Goal: Communication & Community: Participate in discussion

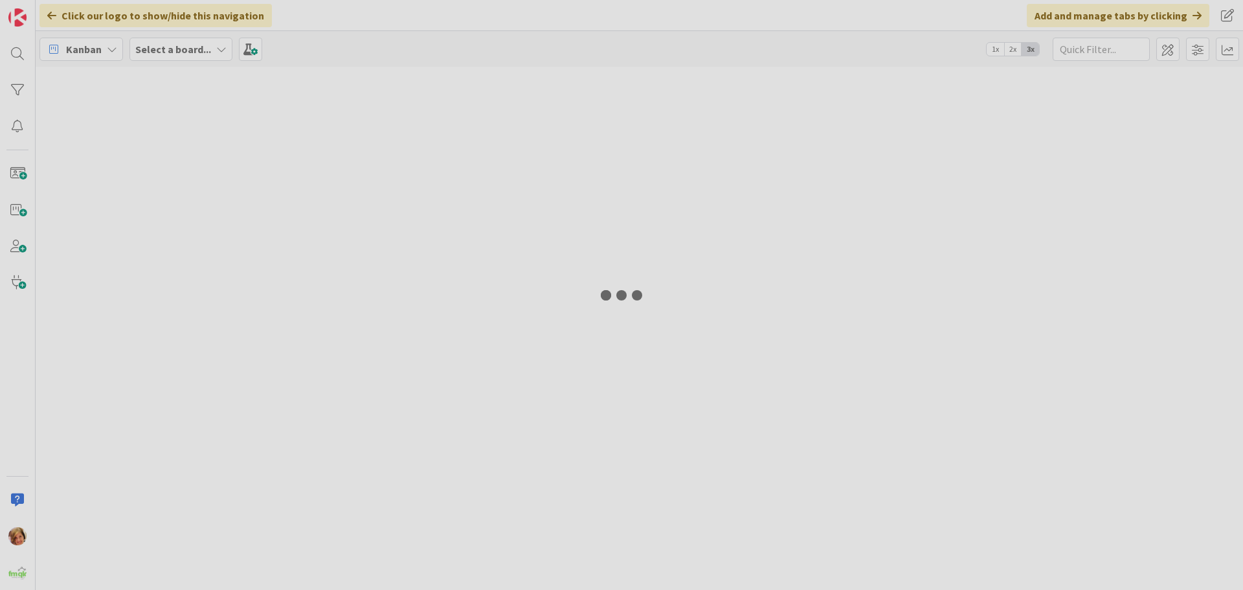
type input "RIDING"
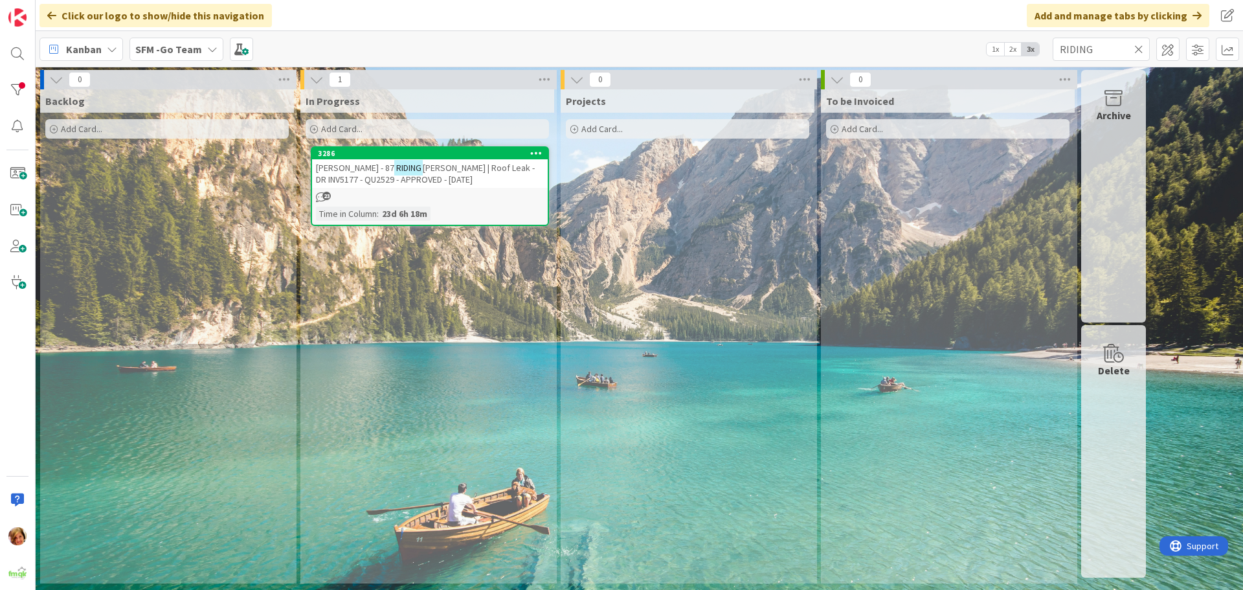
click at [1140, 49] on icon at bounding box center [1138, 49] width 9 height 12
click at [1129, 49] on input "text" at bounding box center [1101, 49] width 97 height 23
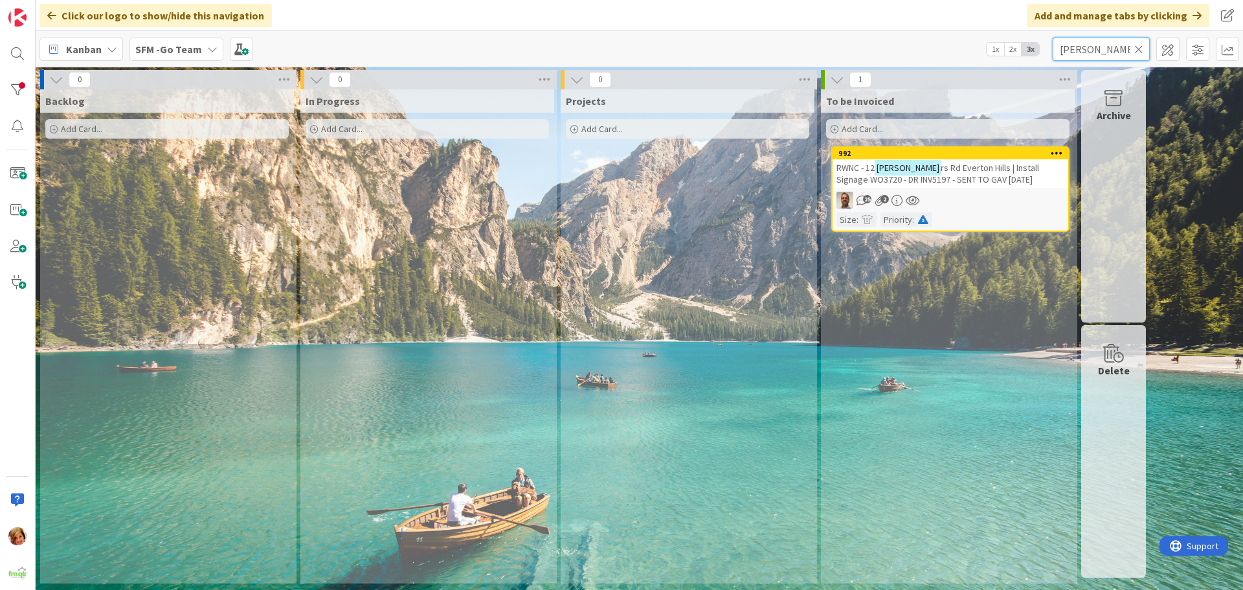
type input "bower"
click at [993, 170] on span "s Rd Everton Hills | Install Signage WO3720 - DR INV5197 - SENT TO GAV 14.8.25" at bounding box center [935, 173] width 199 height 23
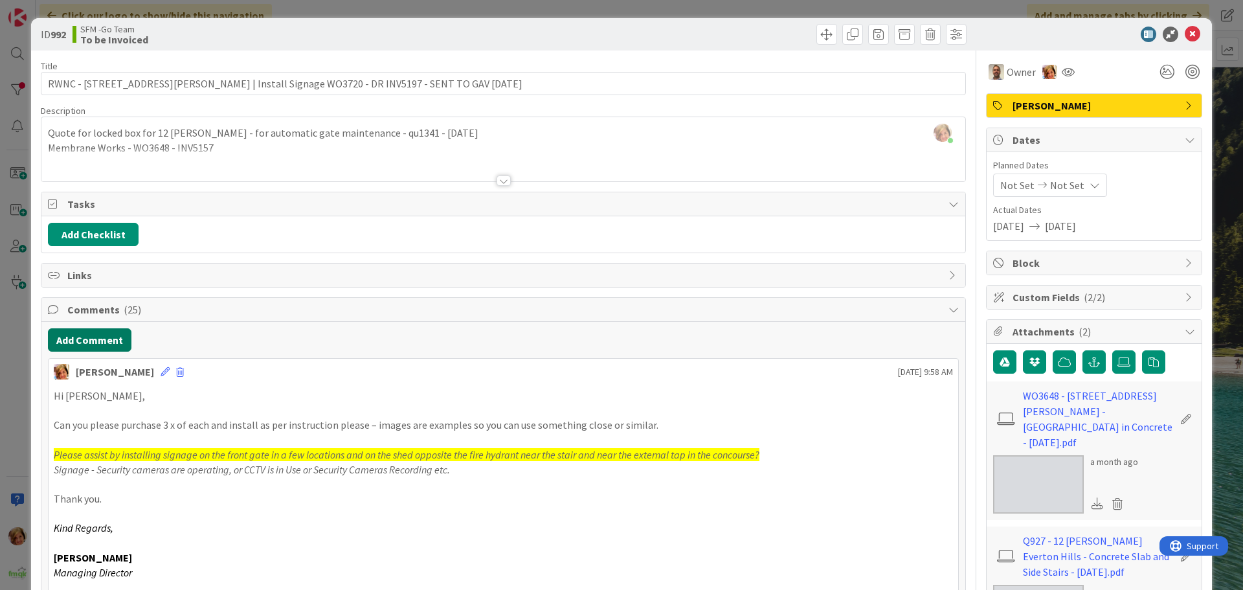
click at [76, 339] on button "Add Comment" at bounding box center [90, 339] width 84 height 23
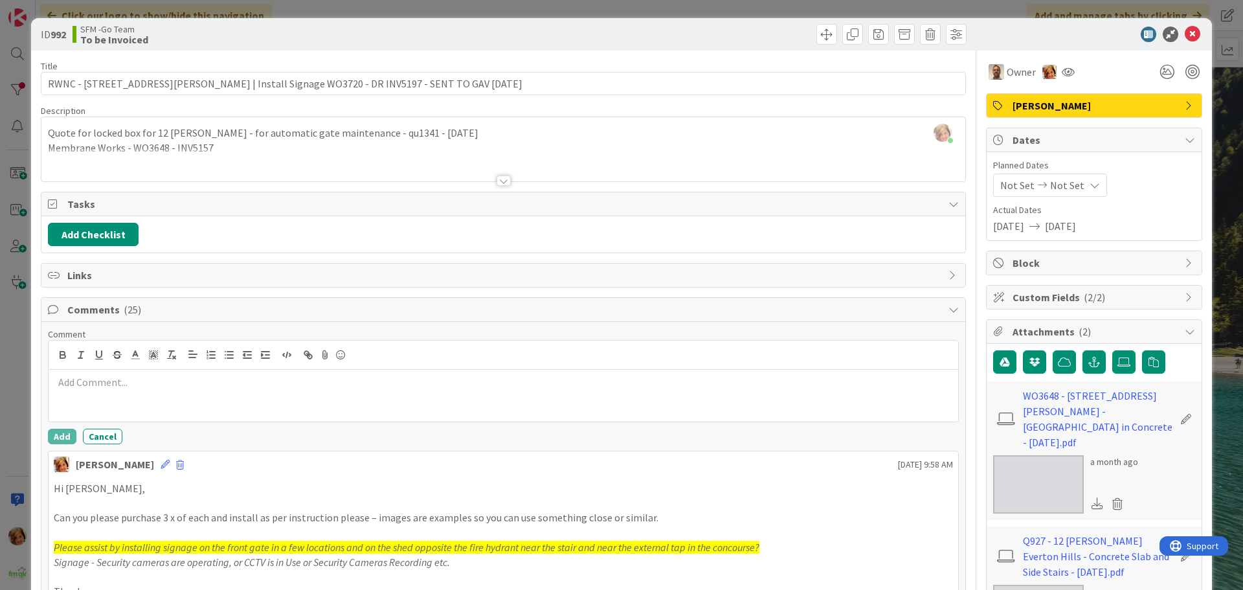
click at [95, 392] on div at bounding box center [504, 396] width 910 height 52
click at [161, 386] on p "mtl ivoice" at bounding box center [503, 382] width 899 height 15
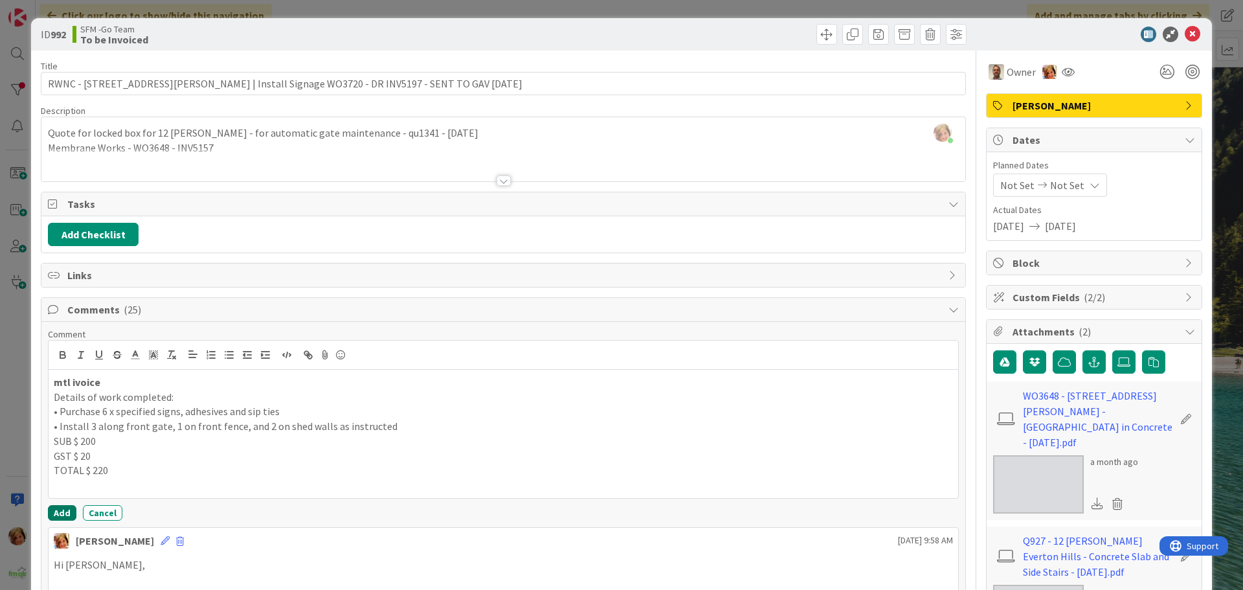
click at [63, 509] on button "Add" at bounding box center [62, 513] width 28 height 16
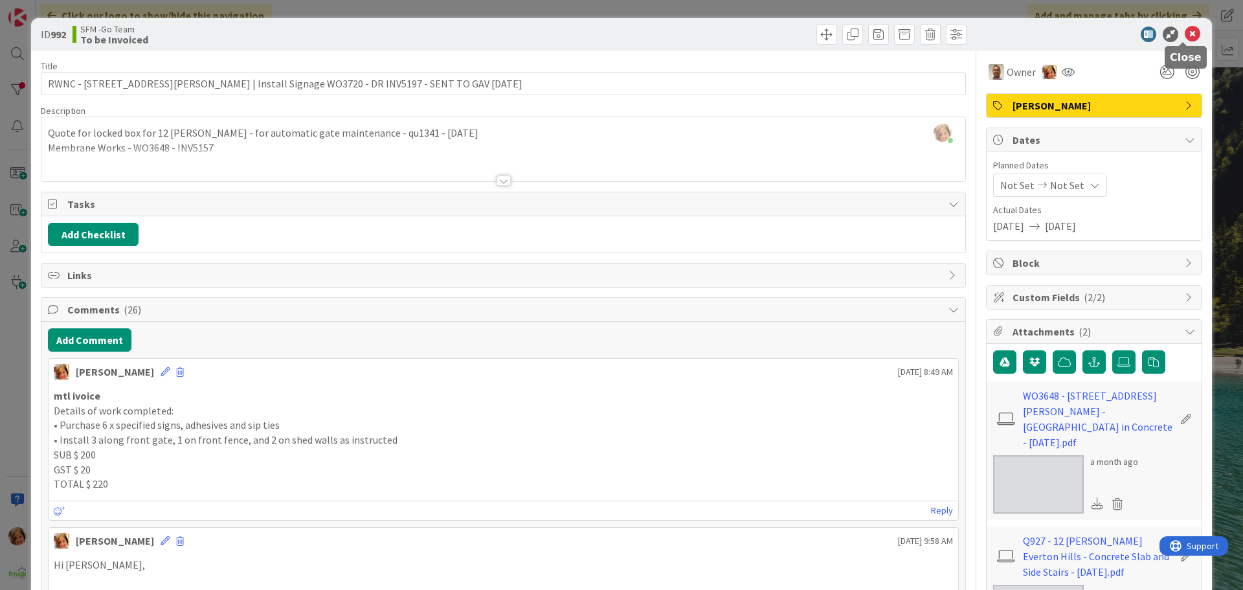
click at [1185, 32] on icon at bounding box center [1193, 35] width 16 height 16
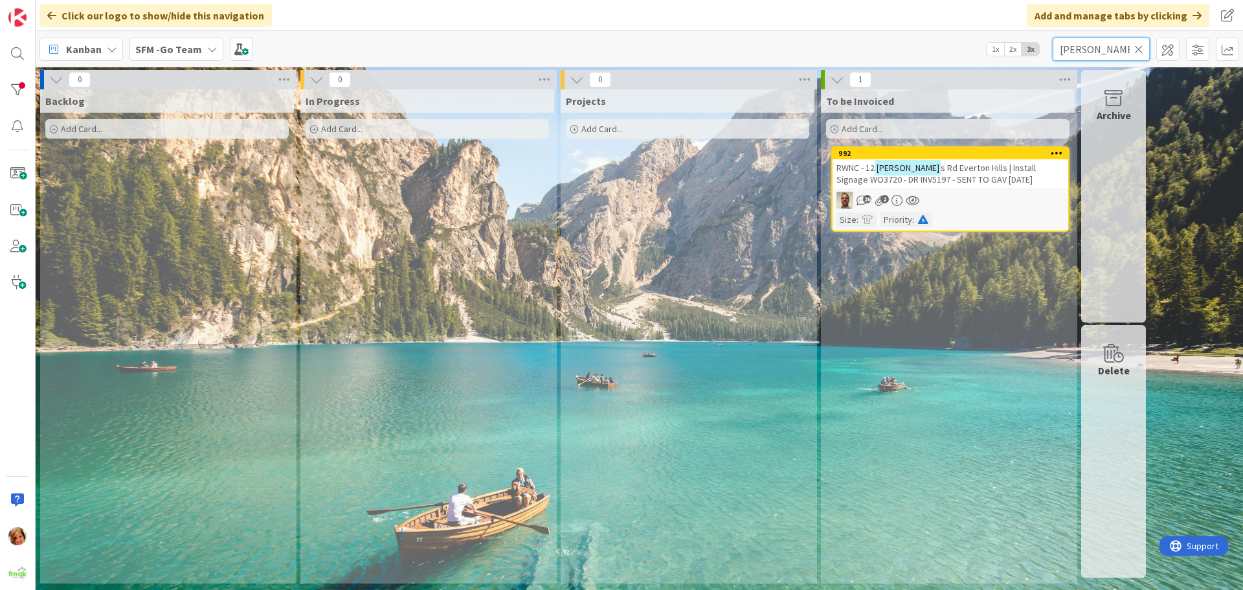
click at [1100, 40] on input "bower" at bounding box center [1101, 49] width 97 height 23
type input "b"
type input "amira"
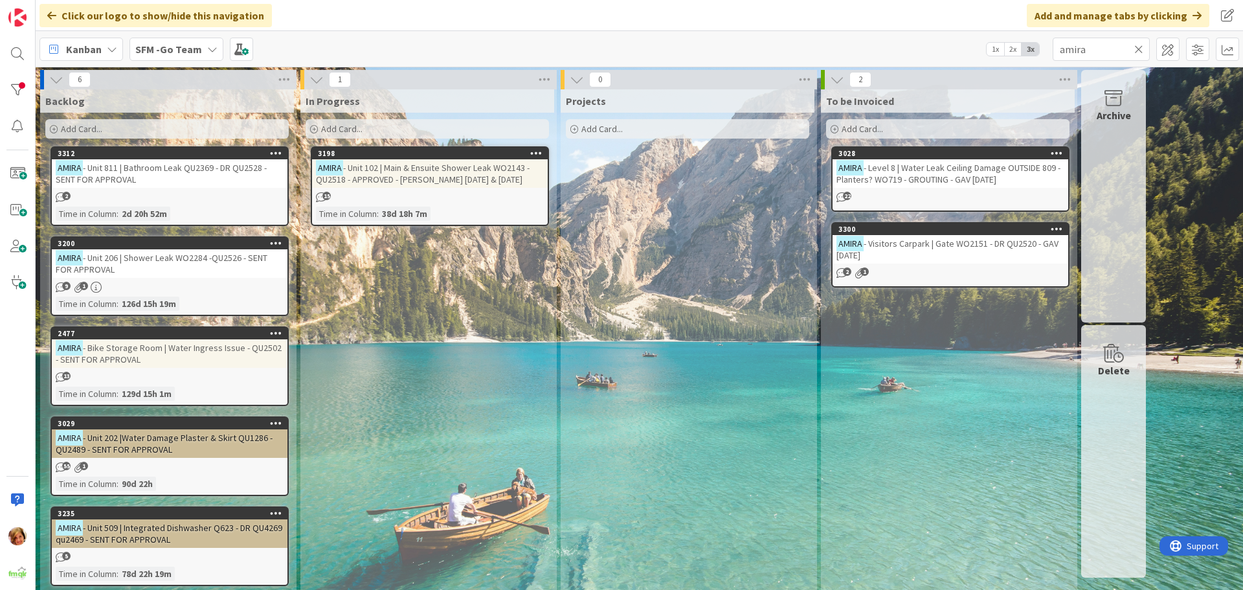
click at [944, 244] on span "- Visitors Carpark | Gate WO2151 - DR QU2520 - GAV 15.8.25" at bounding box center [947, 249] width 222 height 23
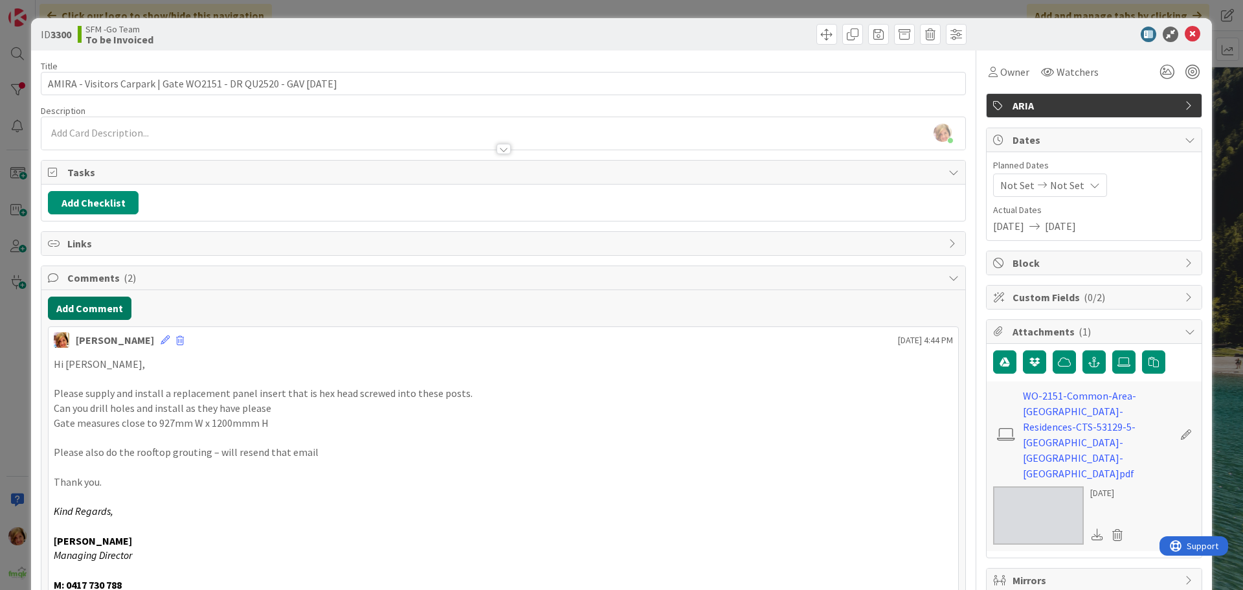
click at [85, 310] on button "Add Comment" at bounding box center [90, 307] width 84 height 23
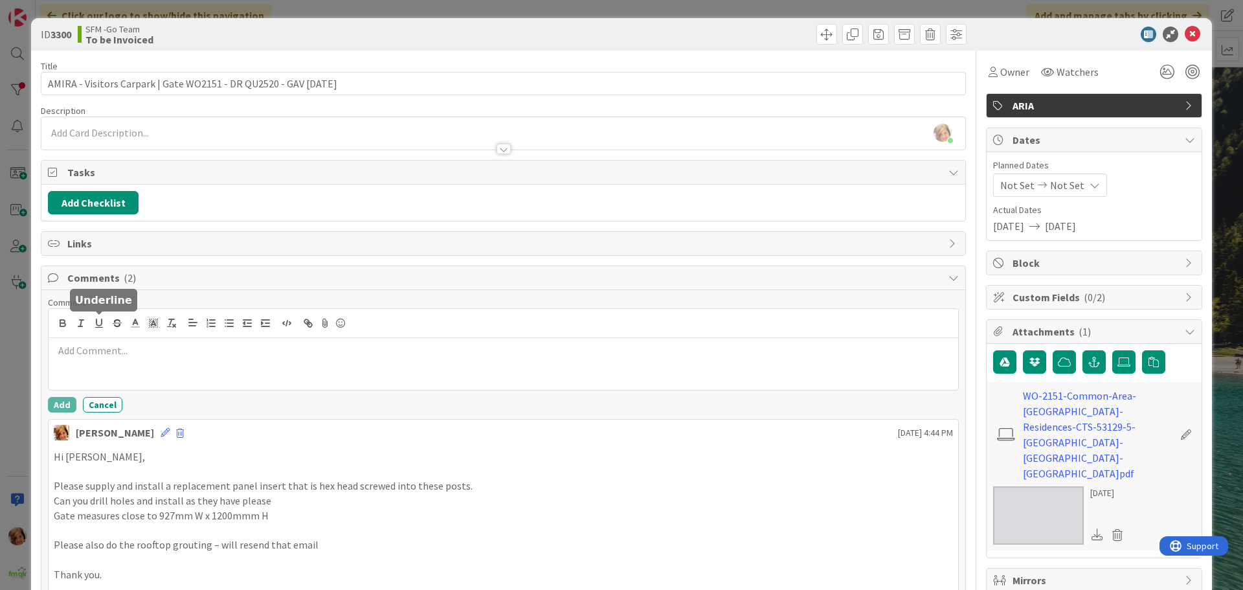
click at [115, 339] on div at bounding box center [504, 364] width 910 height 52
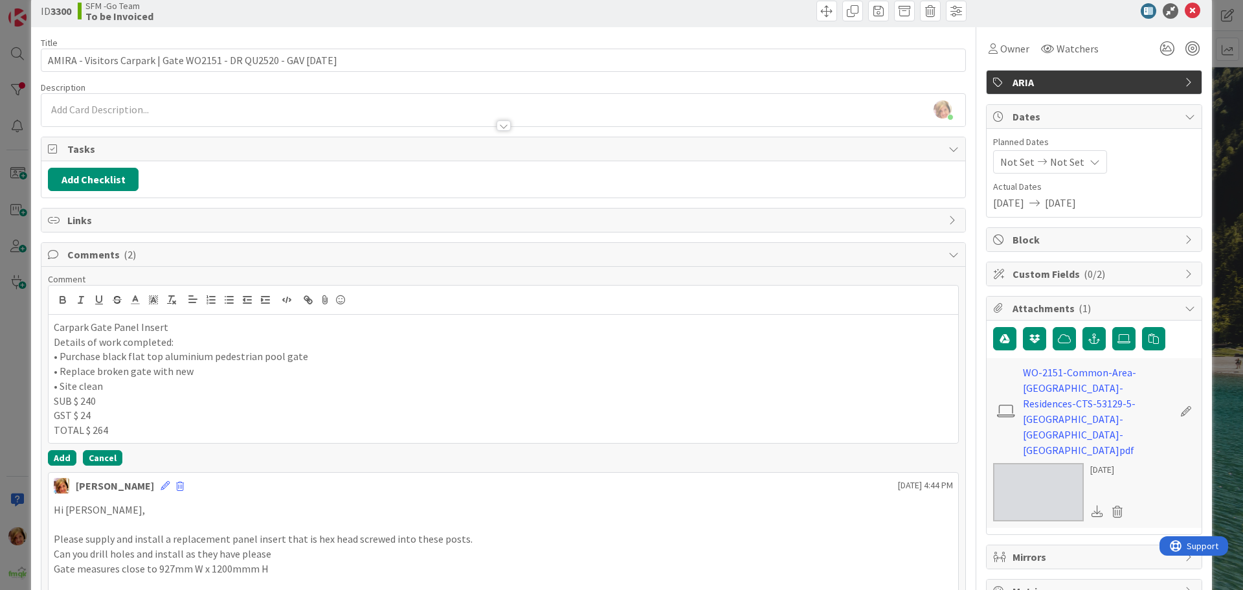
scroll to position [65, 0]
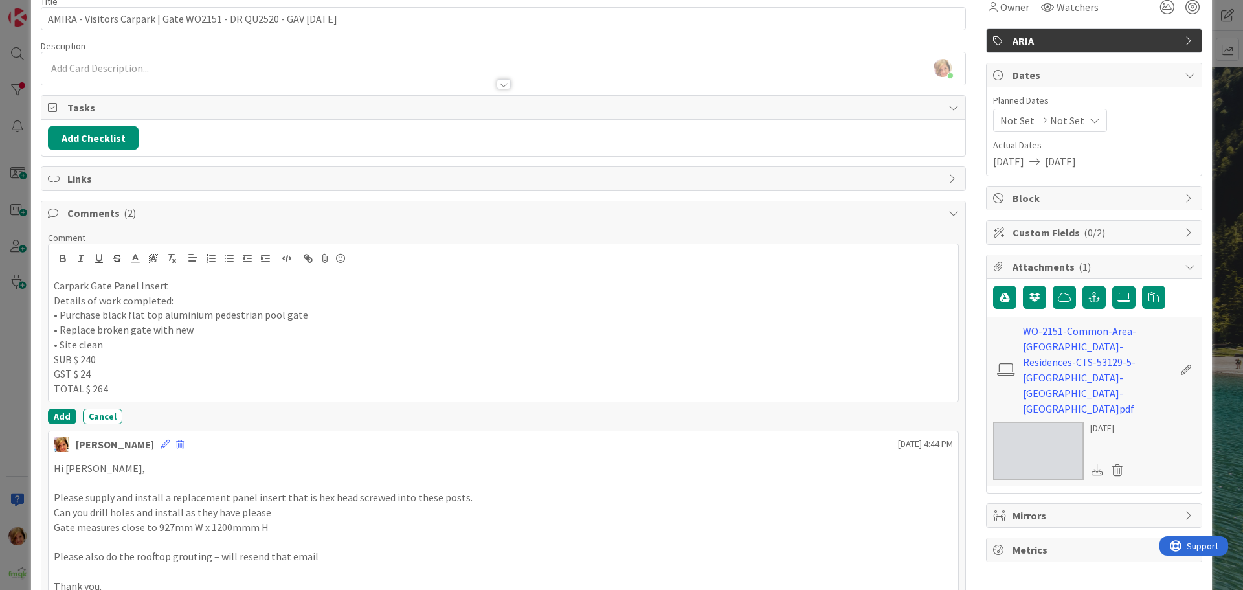
click at [52, 284] on div "Carpark Gate Panel Insert Details of work completed: • Purchase black flat top …" at bounding box center [504, 337] width 910 height 128
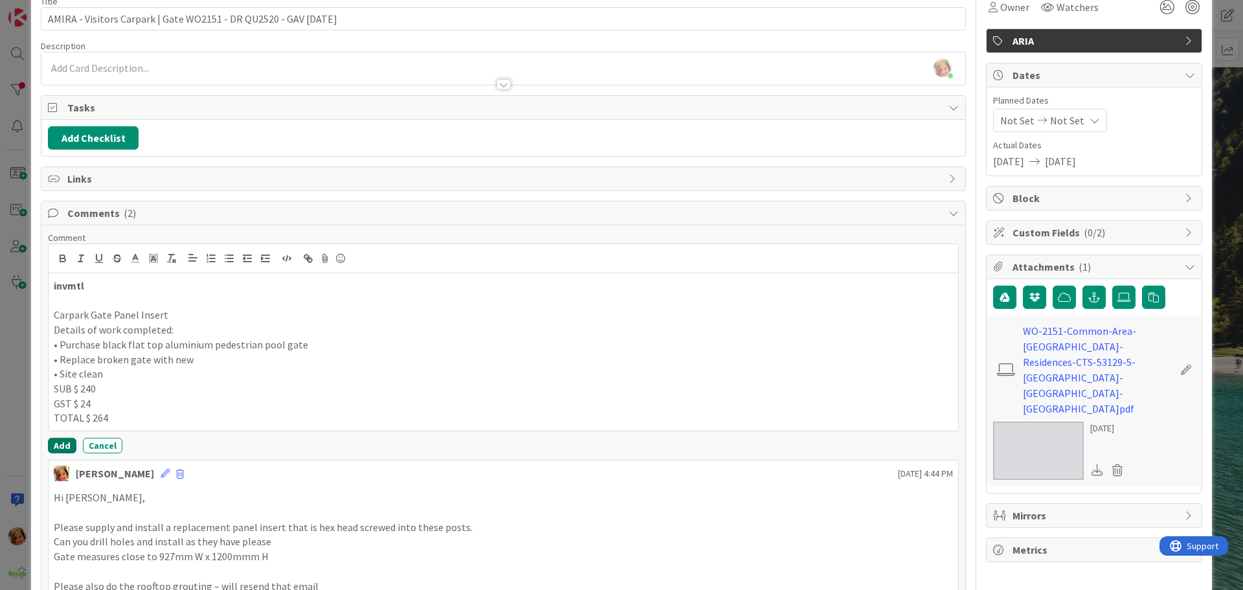
click at [62, 445] on button "Add" at bounding box center [62, 446] width 28 height 16
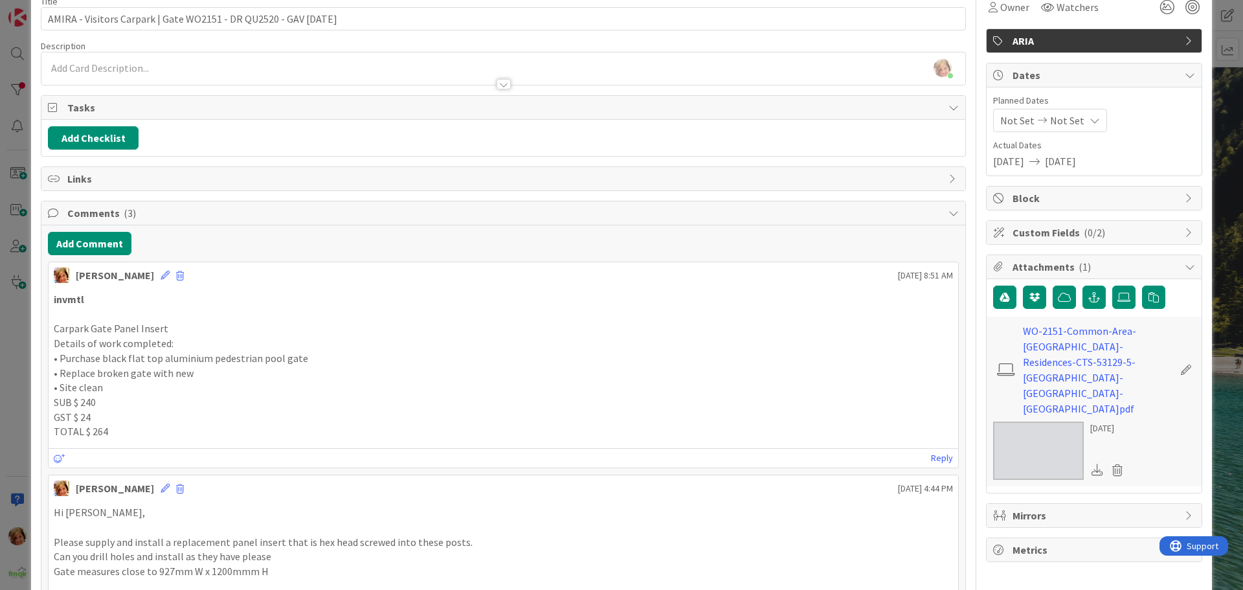
scroll to position [0, 0]
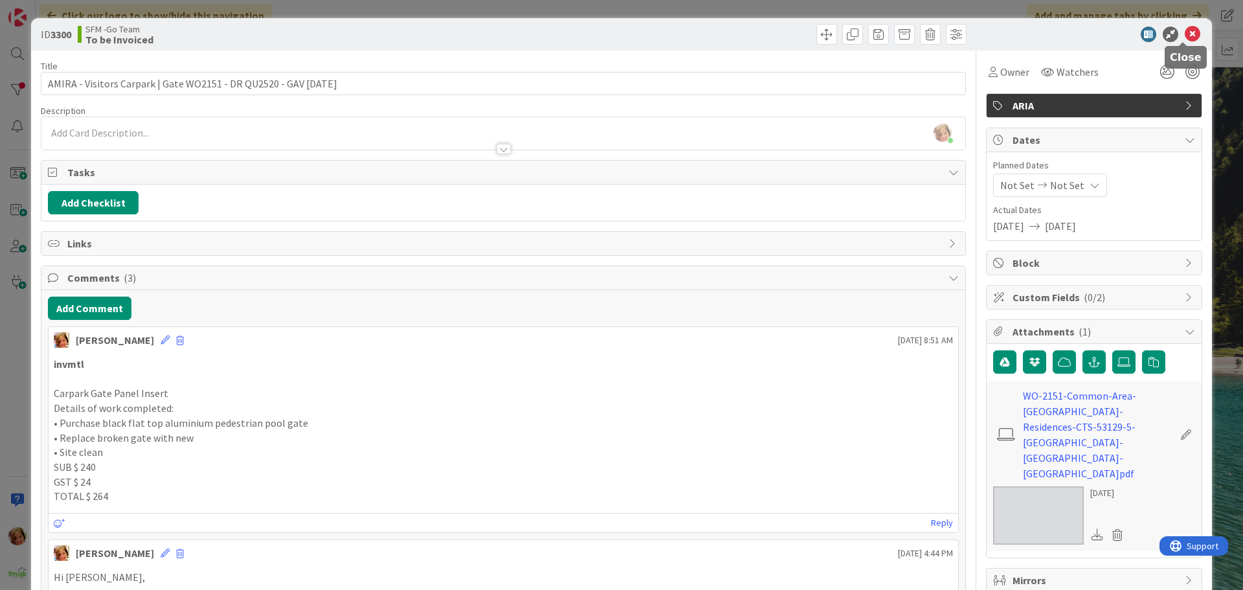
click at [1185, 33] on icon at bounding box center [1193, 35] width 16 height 16
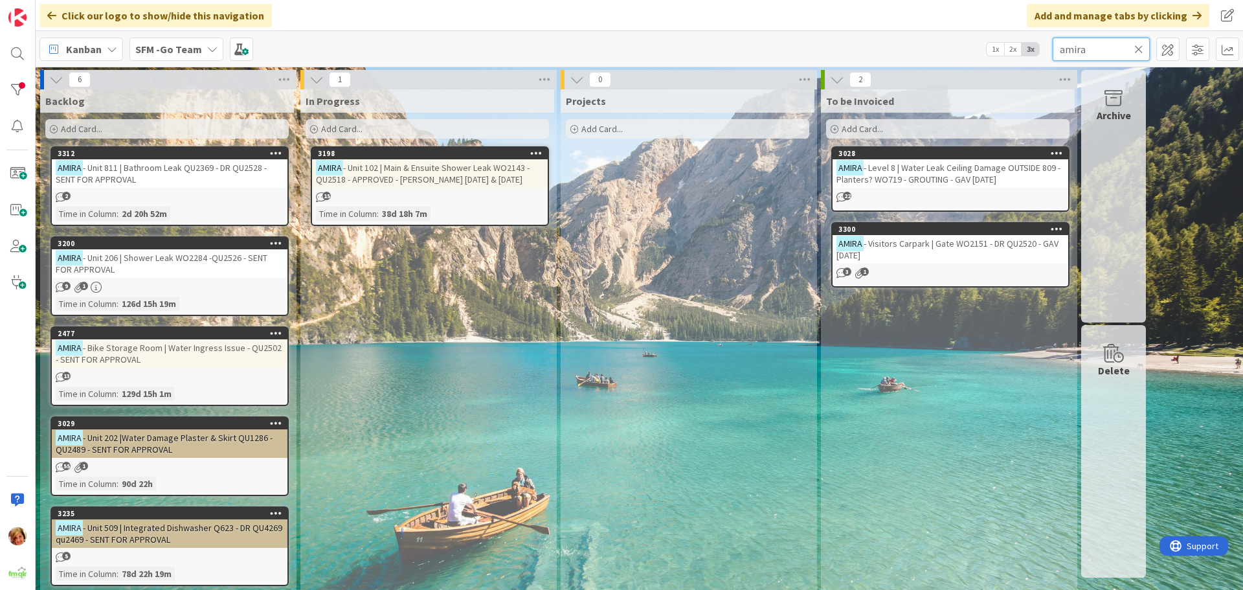
click at [1099, 50] on input "amira" at bounding box center [1101, 49] width 97 height 23
type input "a"
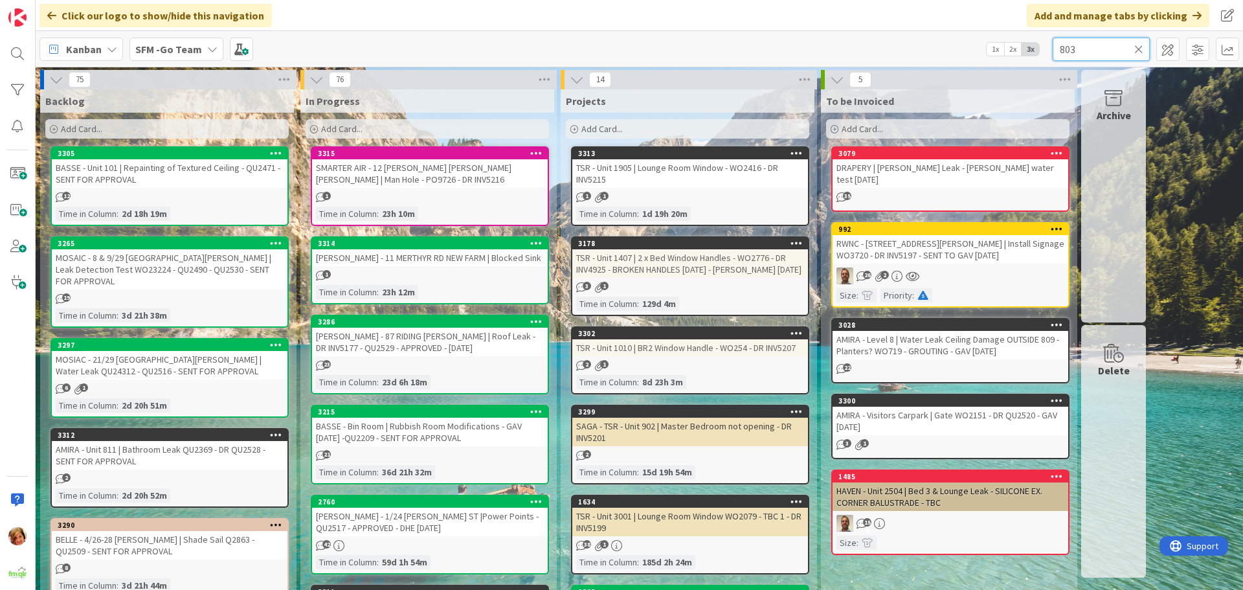
type input "803"
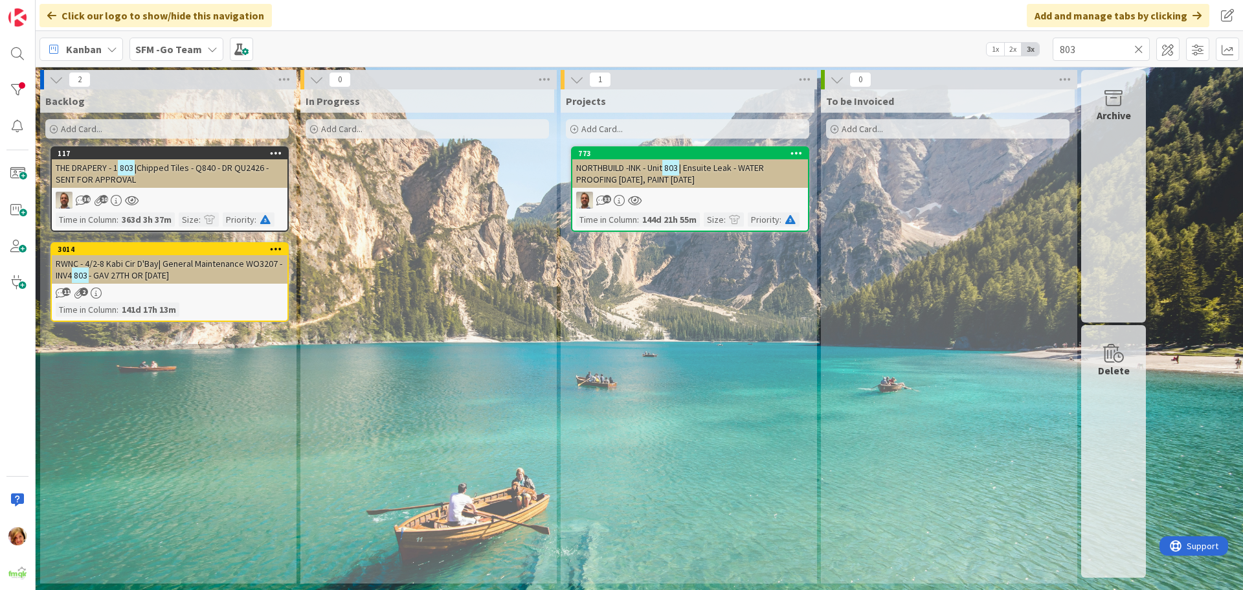
click at [632, 164] on span "NORTHBUILD -INK - Unit" at bounding box center [619, 168] width 86 height 12
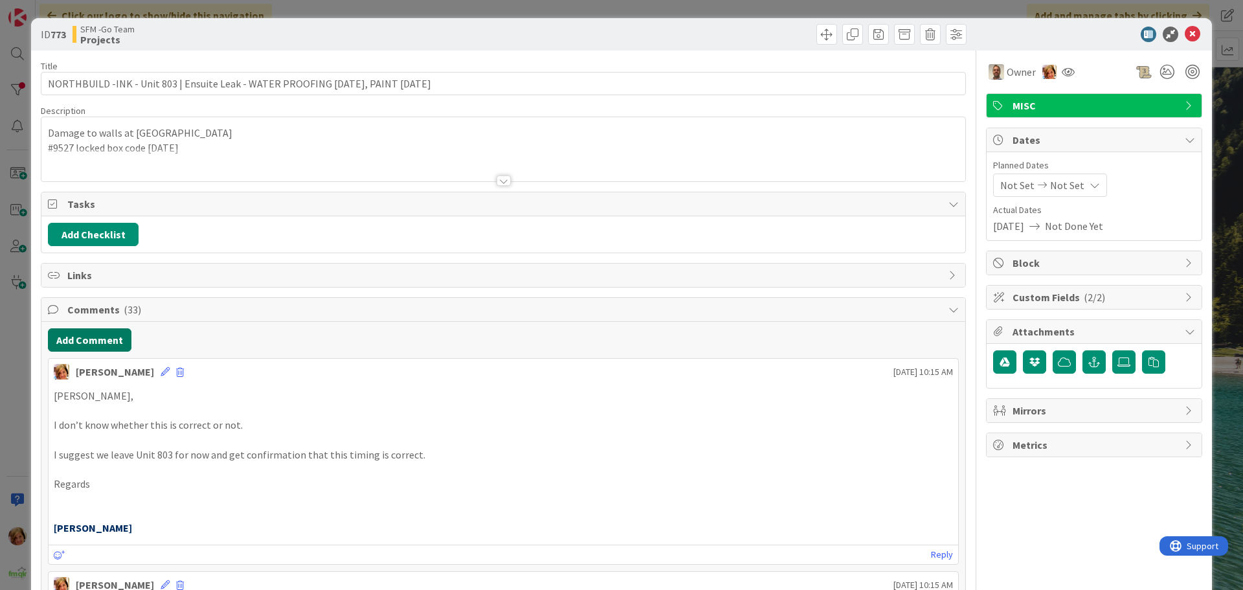
click at [101, 340] on button "Add Comment" at bounding box center [90, 339] width 84 height 23
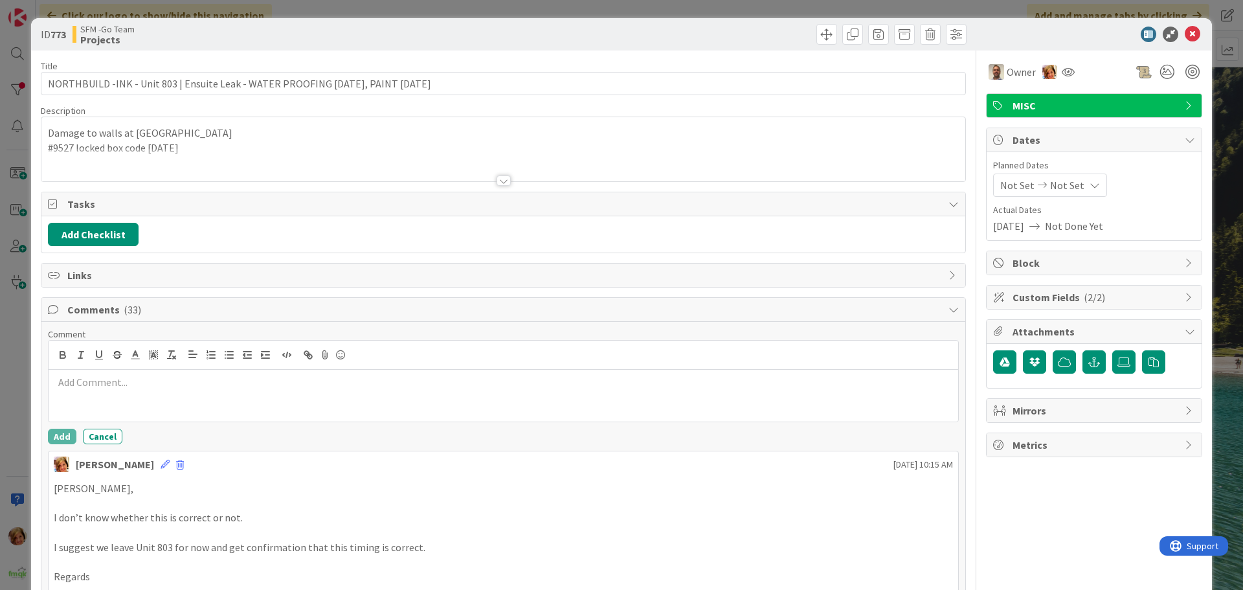
click at [144, 379] on p at bounding box center [503, 382] width 899 height 15
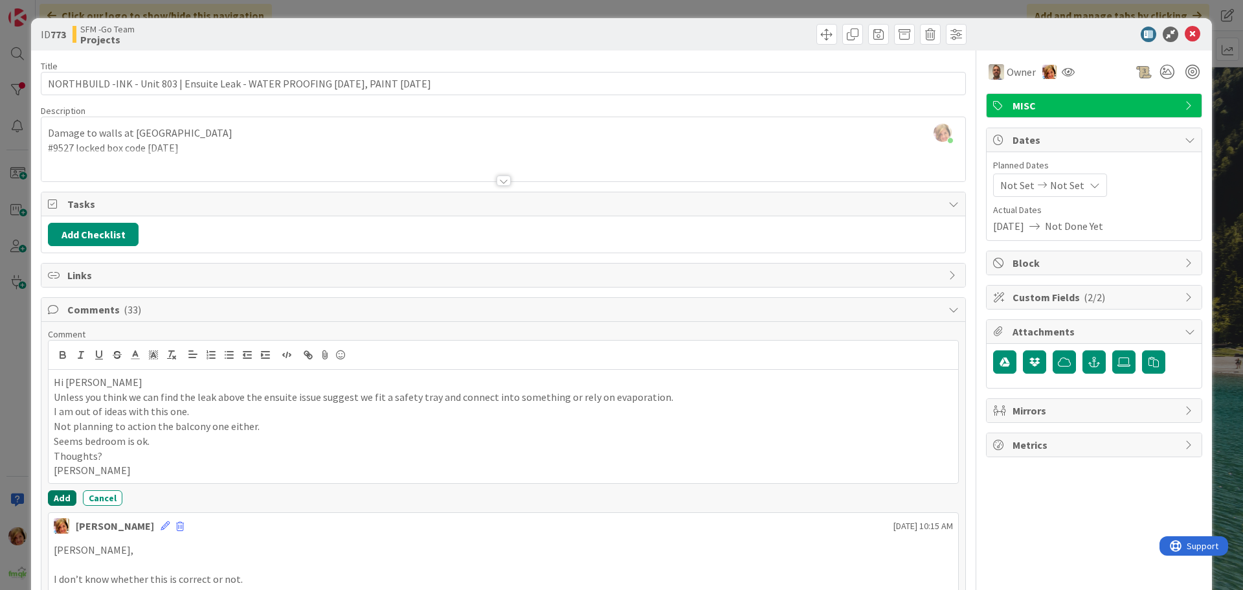
click at [60, 495] on button "Add" at bounding box center [62, 498] width 28 height 16
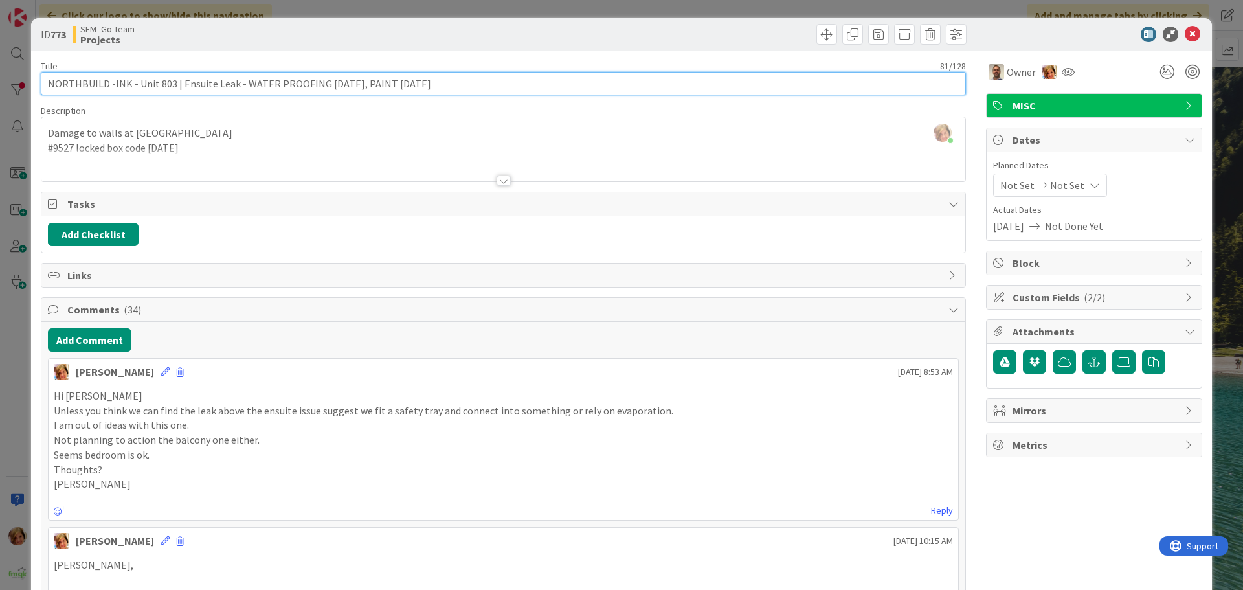
click at [447, 80] on input "NORTHBUILD -INK - Unit 803 | Ensuite Leak - WATER PROOFING 17.4.25, PAINT 21.7.…" at bounding box center [503, 83] width 925 height 23
type input "NORTHBUILD -INK - Unit 803 | Ensuite Leak - WATER PROOFING 17.4.25, PAINT 21.7.…"
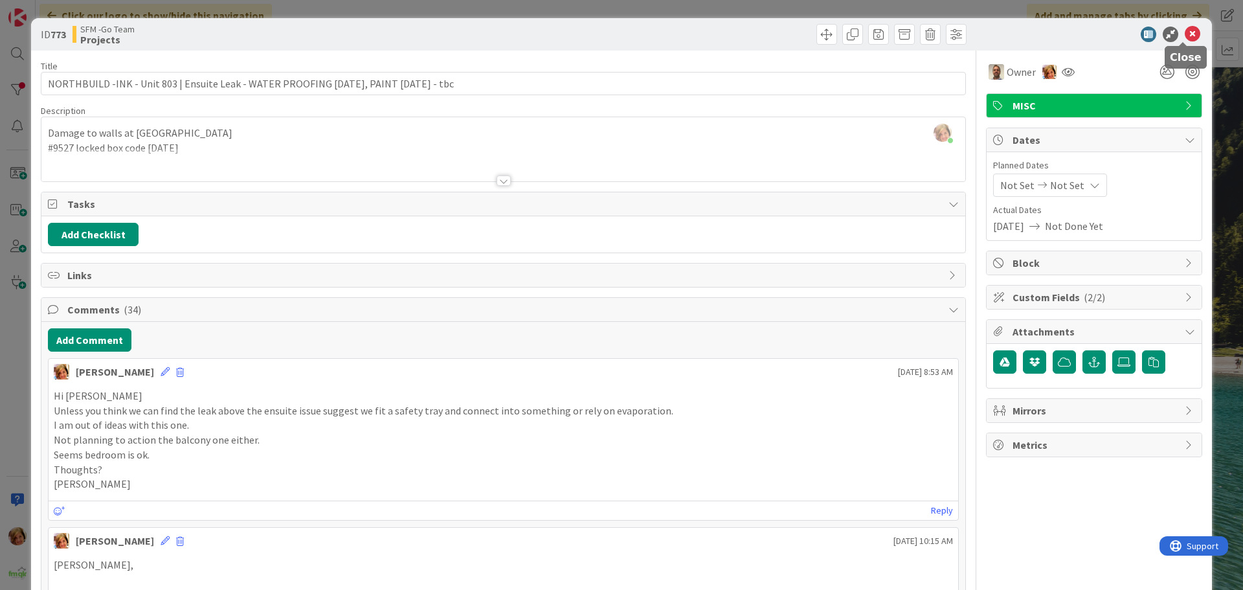
click at [1186, 34] on icon at bounding box center [1193, 35] width 16 height 16
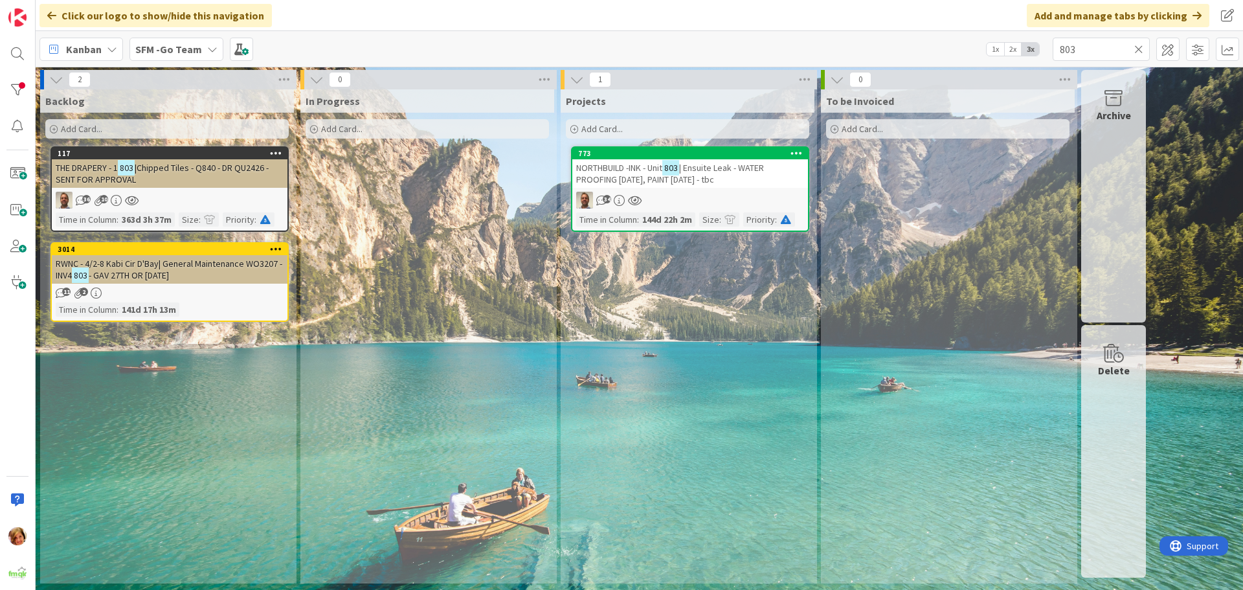
click at [1138, 47] on icon at bounding box center [1138, 49] width 9 height 12
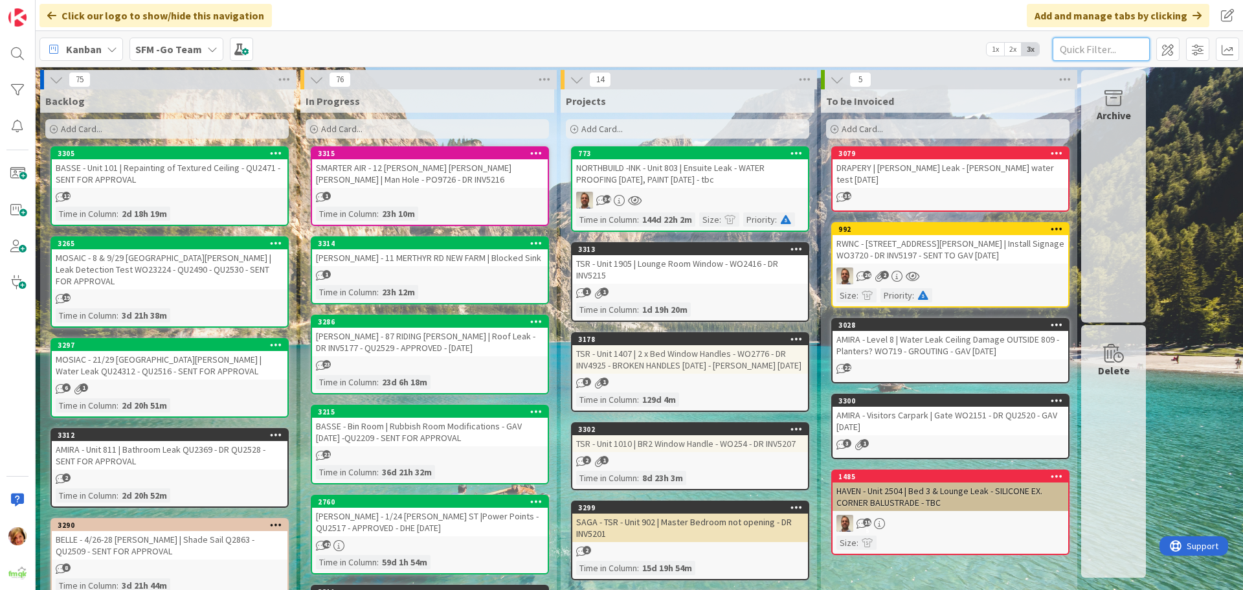
click at [1113, 43] on input "text" at bounding box center [1101, 49] width 97 height 23
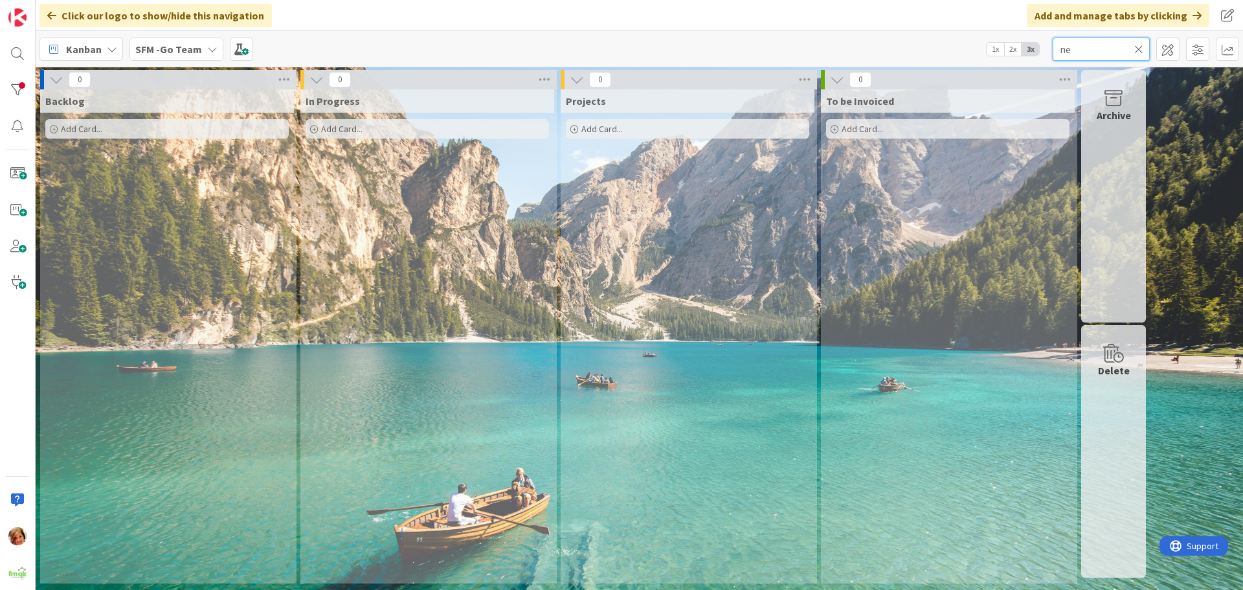
type input "n"
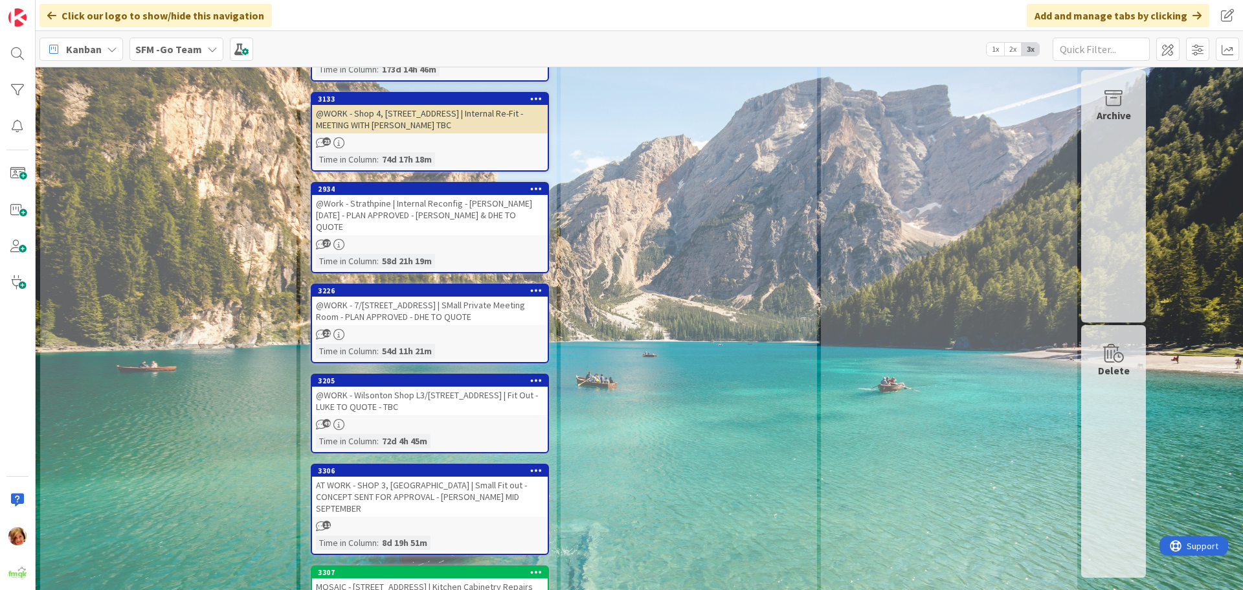
scroll to position [1489, 0]
click at [456, 113] on div "@WORK - Shop 4, 25 Leda Blv | Internal Re-Fit - MEETING WITH JOSEPH TBC" at bounding box center [430, 118] width 236 height 28
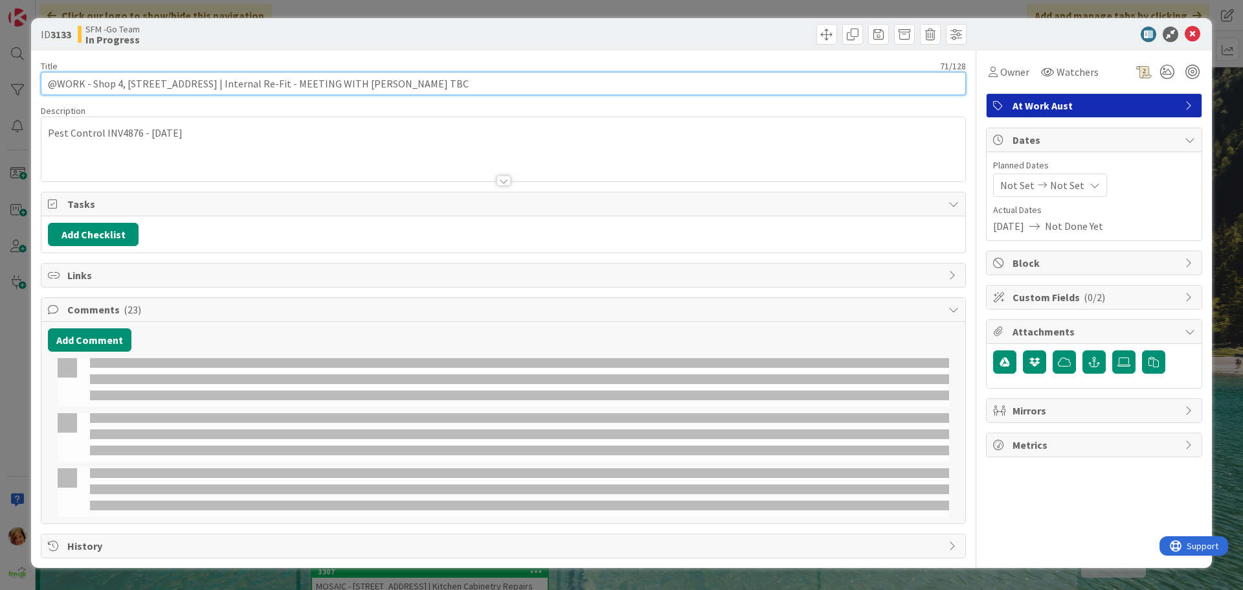
click at [375, 80] on input "@WORK - Shop 4, 25 Leda Blv | Internal Re-Fit - MEETING WITH JOSEPH TBC" at bounding box center [503, 83] width 925 height 23
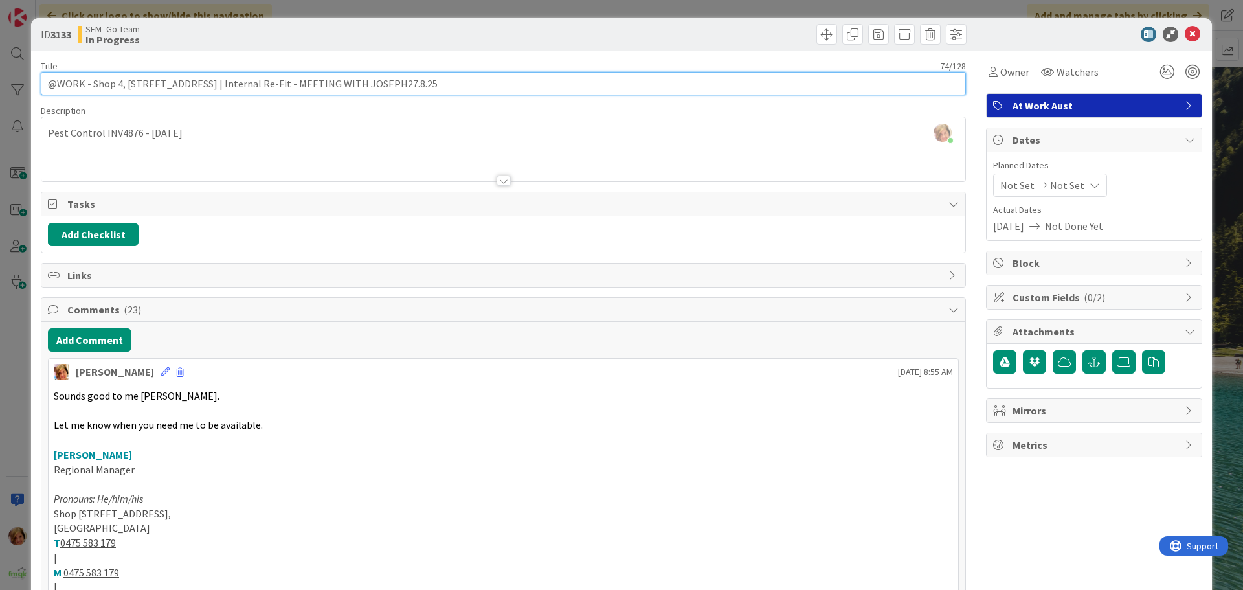
click at [353, 82] on input "@WORK - Shop 4, 25 Leda Blv | Internal Re-Fit - MEETING WITH JOSEPH27.8.25" at bounding box center [503, 83] width 925 height 23
type input "@WORK - Shop 4, 25 Leda Blv | Internal Re-Fit - MEETING WITH JOSEPH - 27.8.25"
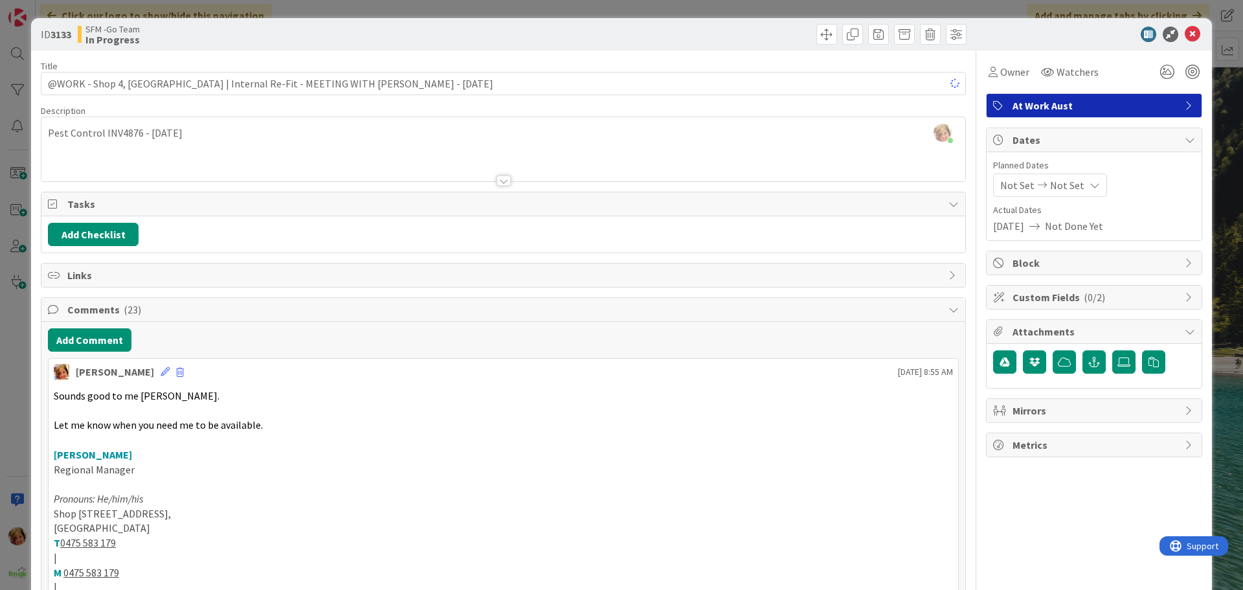
click at [577, 41] on div at bounding box center [737, 34] width 460 height 21
click at [1185, 33] on icon at bounding box center [1193, 35] width 16 height 16
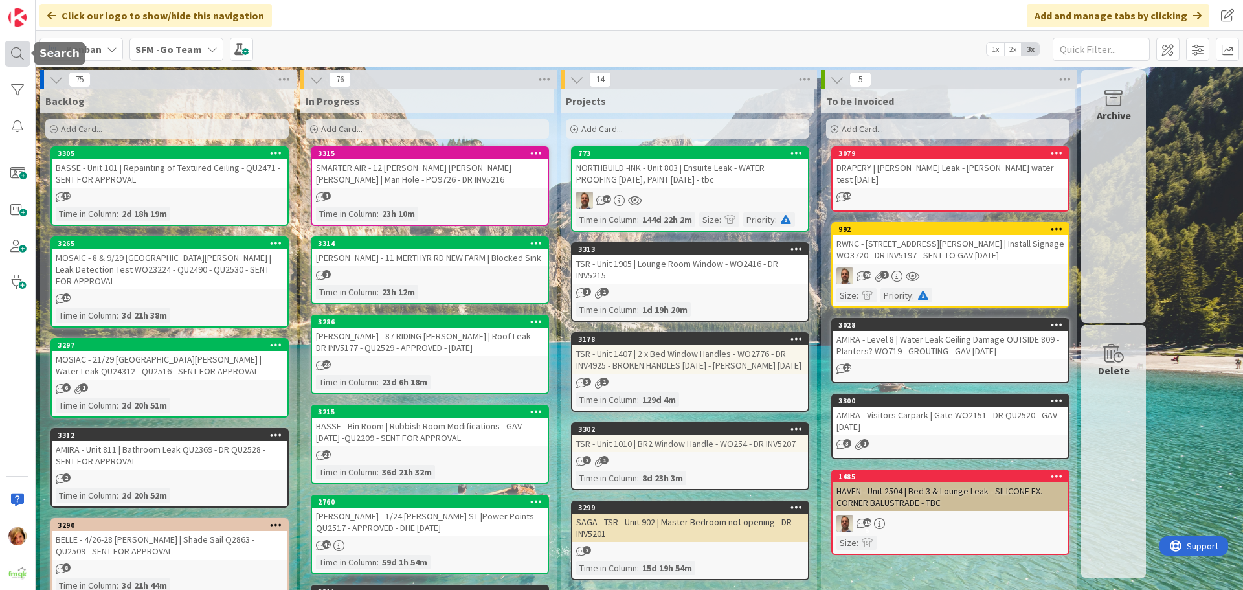
click at [16, 56] on div at bounding box center [18, 54] width 26 height 26
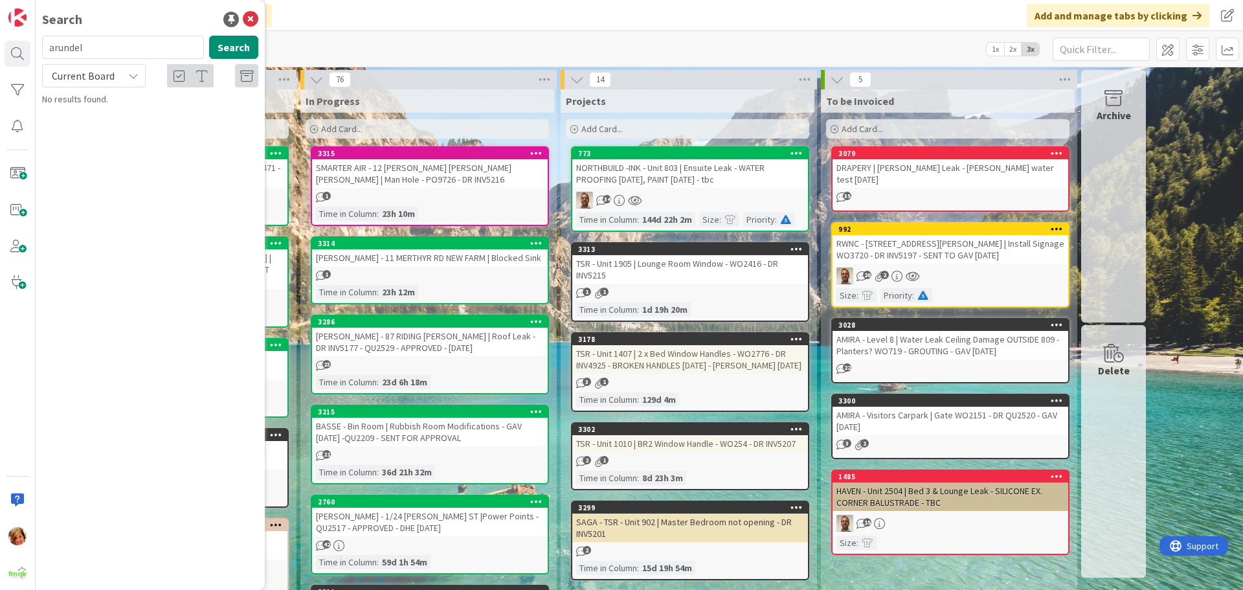
type input "arundel"
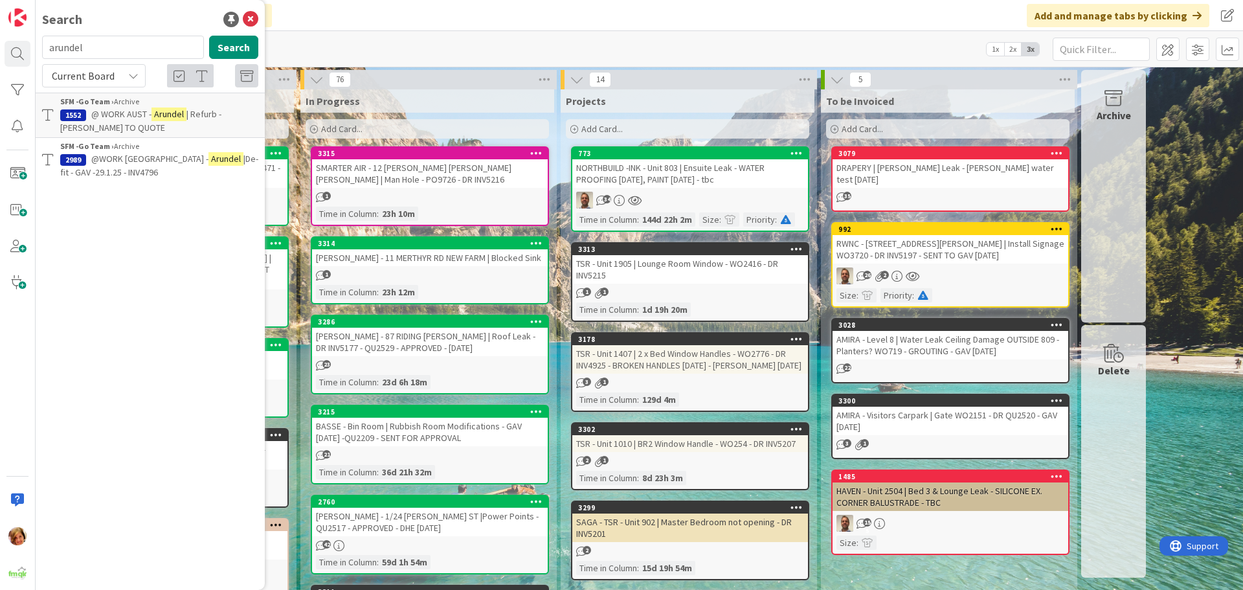
click at [144, 112] on span "@ WORK AUST -" at bounding box center [121, 114] width 60 height 12
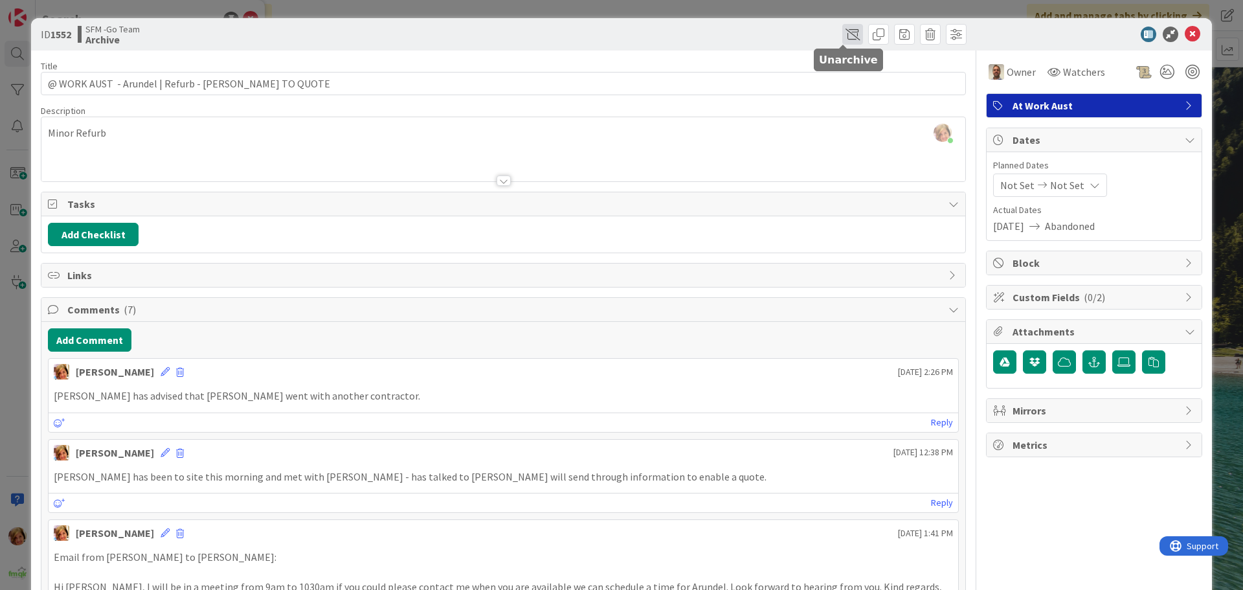
click at [845, 35] on span at bounding box center [852, 34] width 21 height 21
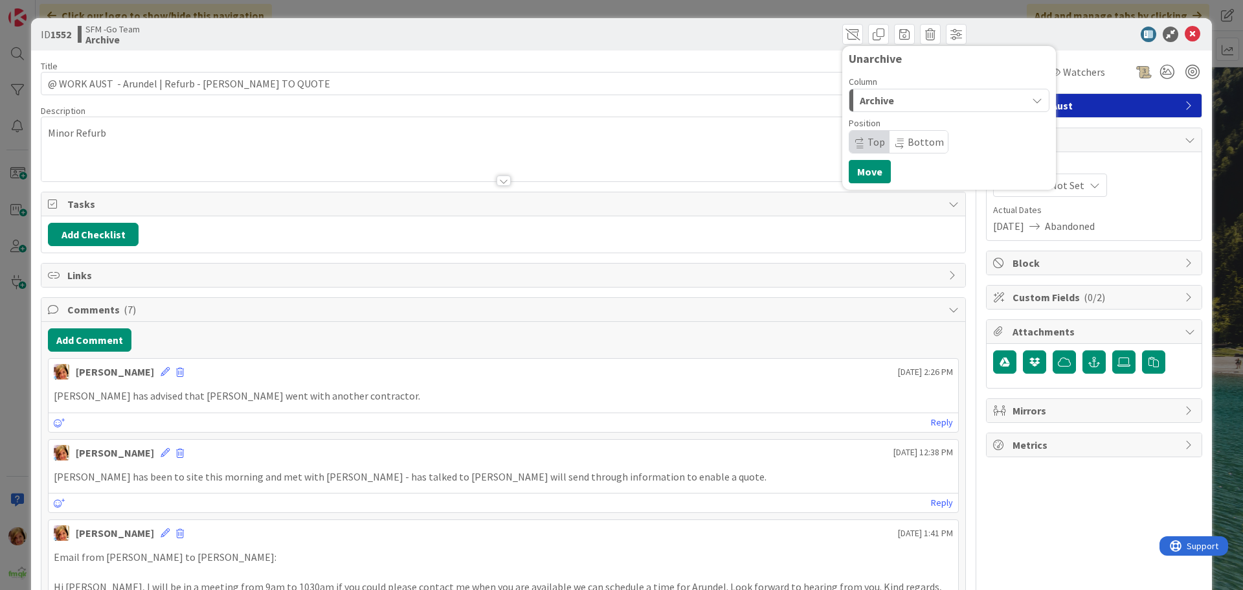
click at [885, 96] on div "Archive" at bounding box center [941, 100] width 170 height 21
click at [895, 150] on span "In Progress" at bounding box center [903, 152] width 47 height 16
drag, startPoint x: 858, startPoint y: 170, endPoint x: 832, endPoint y: 170, distance: 26.5
click at [858, 170] on button "Move" at bounding box center [870, 171] width 42 height 23
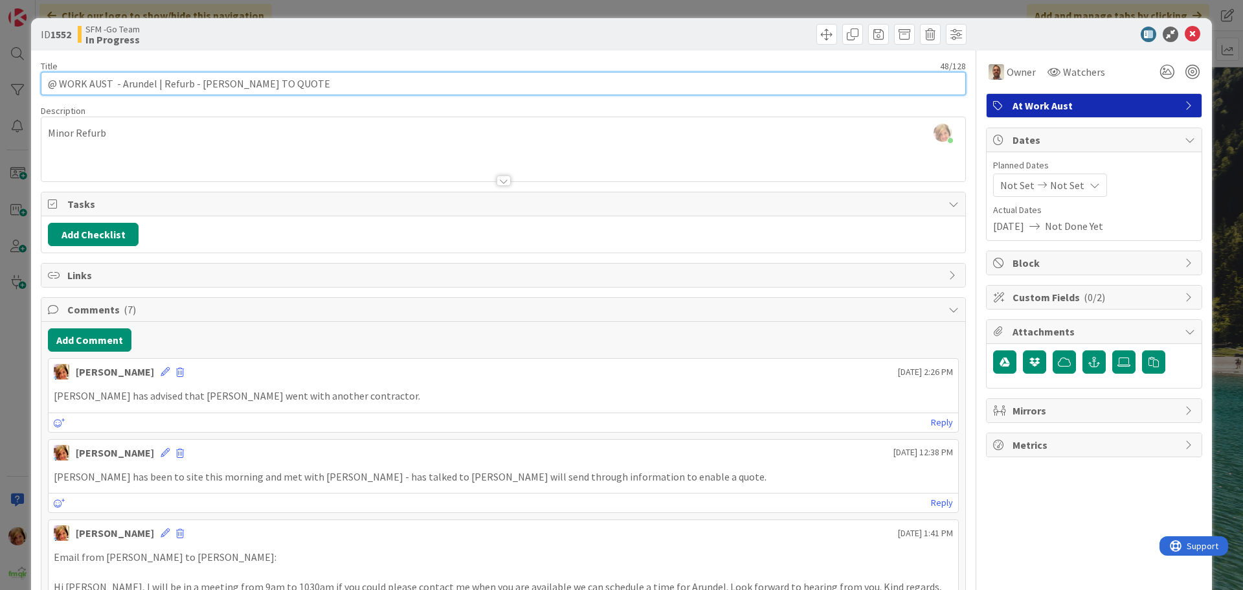
drag, startPoint x: 300, startPoint y: 85, endPoint x: 161, endPoint y: 83, distance: 138.5
click at [161, 83] on input "@ WORK AUST - Arundel | Refurb - STEVE TO QUOTE" at bounding box center [503, 83] width 925 height 23
click at [153, 80] on input "@ WORK AUST - Arundel | Re-Fit" at bounding box center [503, 83] width 925 height 23
click at [334, 81] on input "@ WORK AUST -ARUNDEL PLAZAZ | Re-Fit" at bounding box center [503, 83] width 925 height 23
type input "@ WORK AUST -ARUNDEL PLAZAZ | Re-Fit"
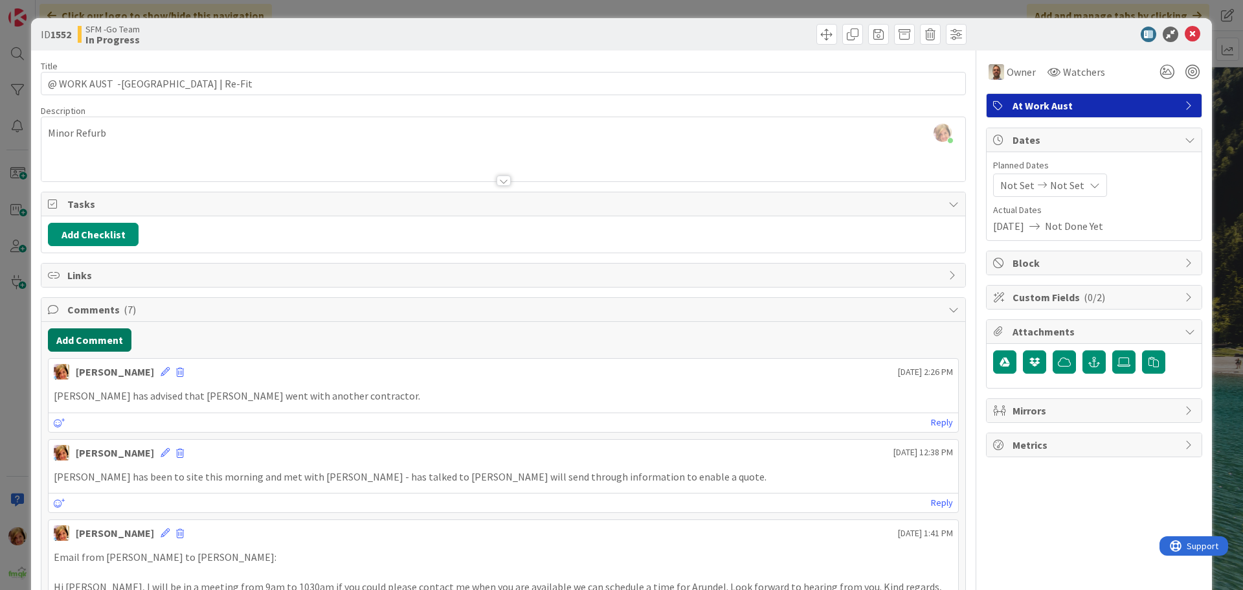
click at [94, 337] on button "Add Comment" at bounding box center [90, 339] width 84 height 23
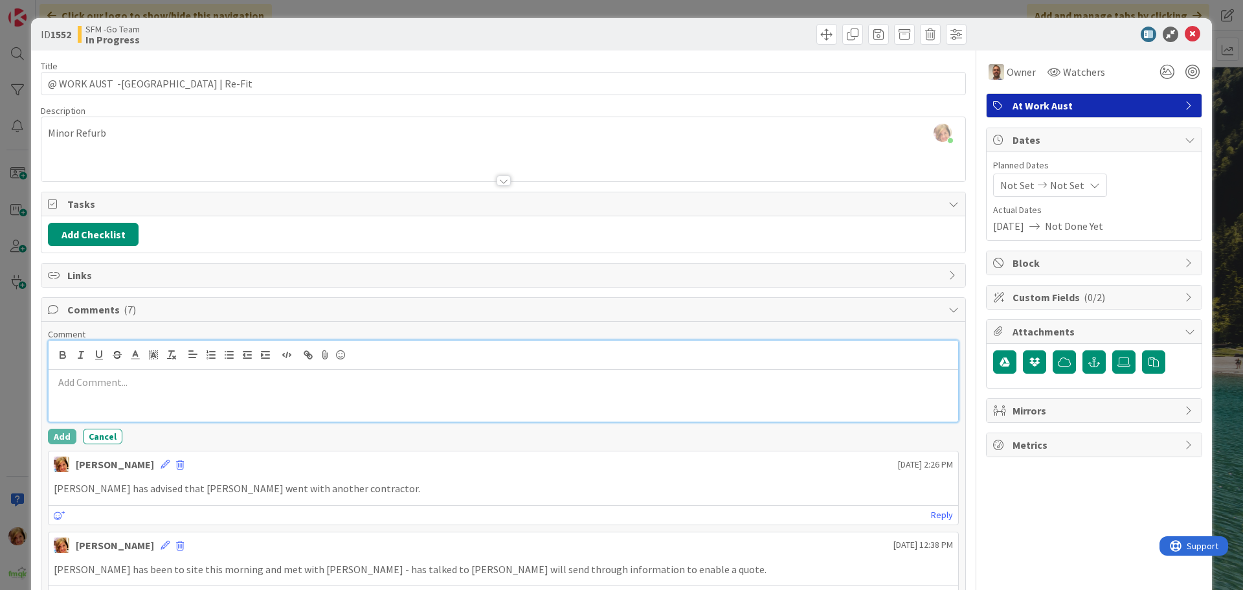
click at [133, 384] on p at bounding box center [503, 382] width 899 height 15
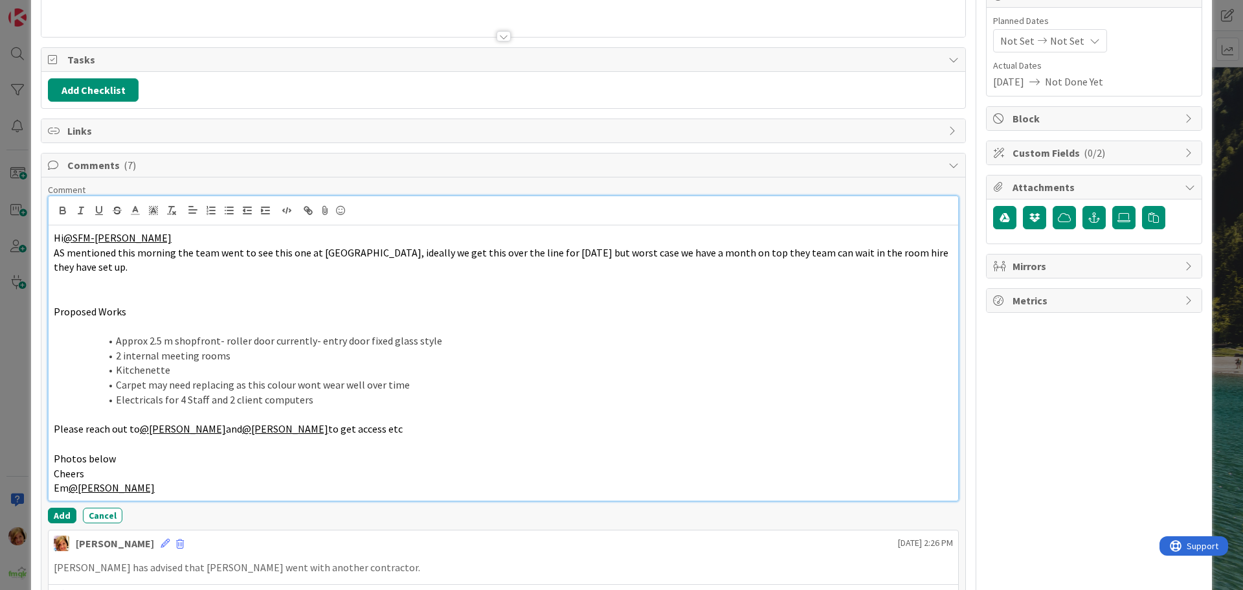
scroll to position [372, 0]
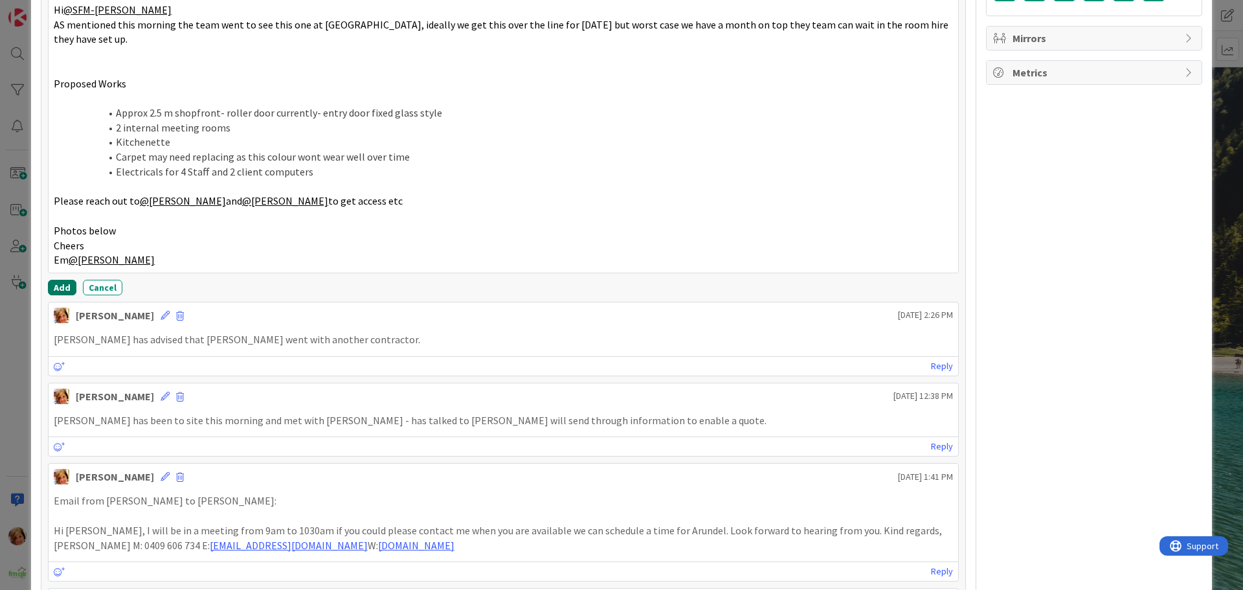
click at [62, 289] on button "Add" at bounding box center [62, 288] width 28 height 16
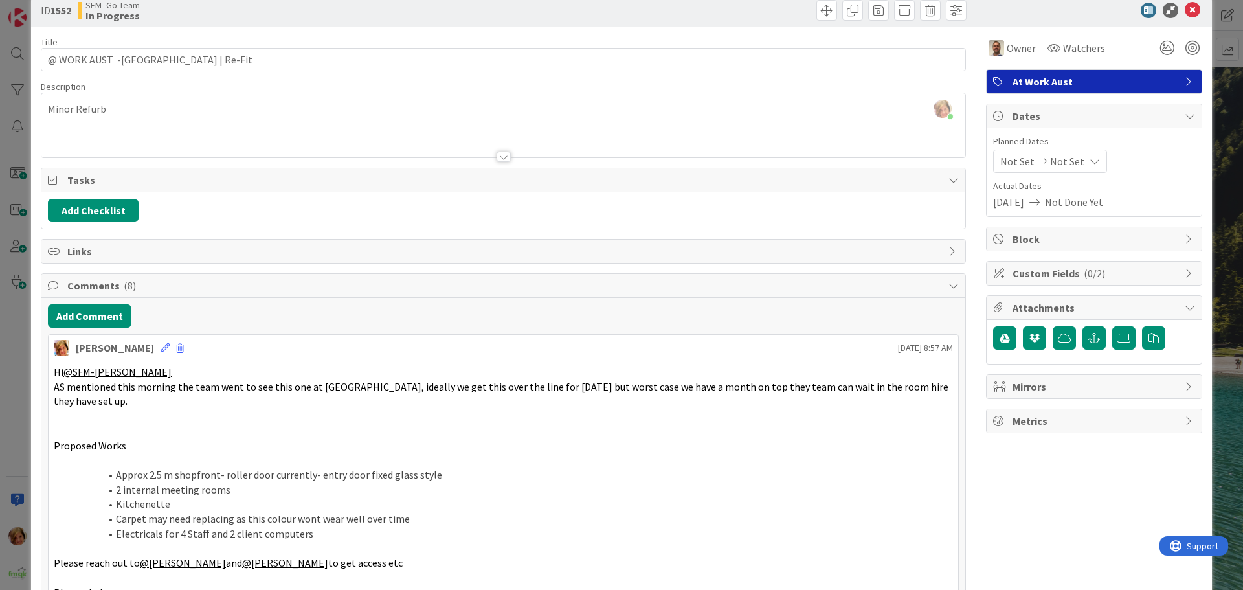
scroll to position [0, 0]
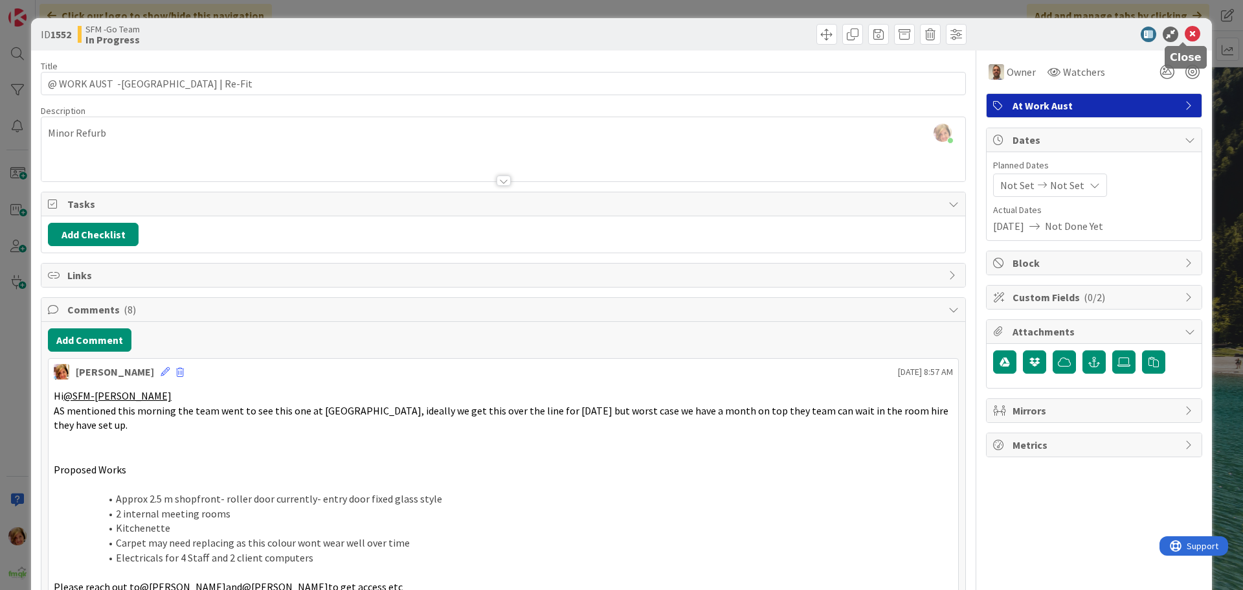
click at [1185, 34] on icon at bounding box center [1193, 35] width 16 height 16
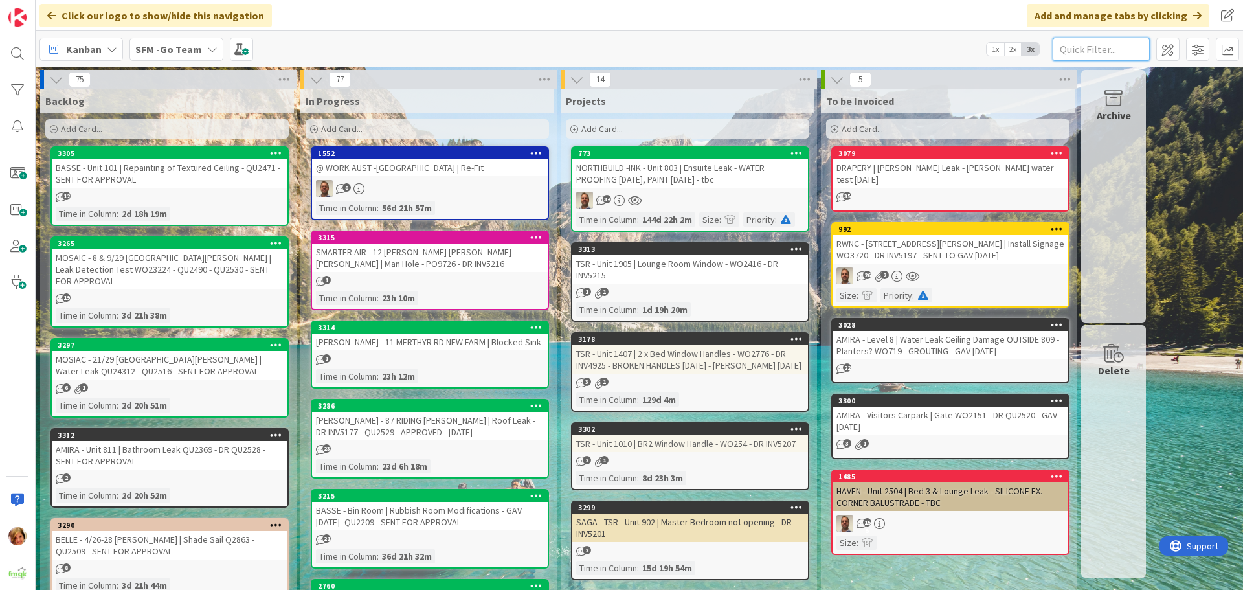
click at [1110, 45] on input "text" at bounding box center [1101, 49] width 97 height 23
type input "803"
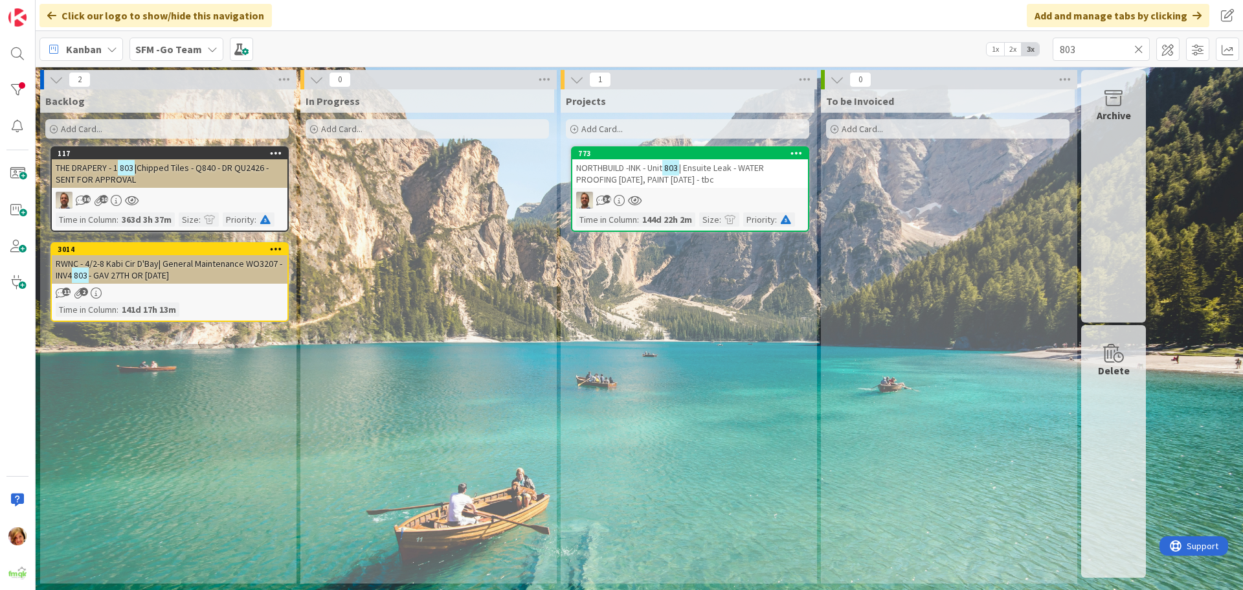
click at [638, 162] on span "NORTHBUILD -INK - Unit" at bounding box center [619, 168] width 86 height 12
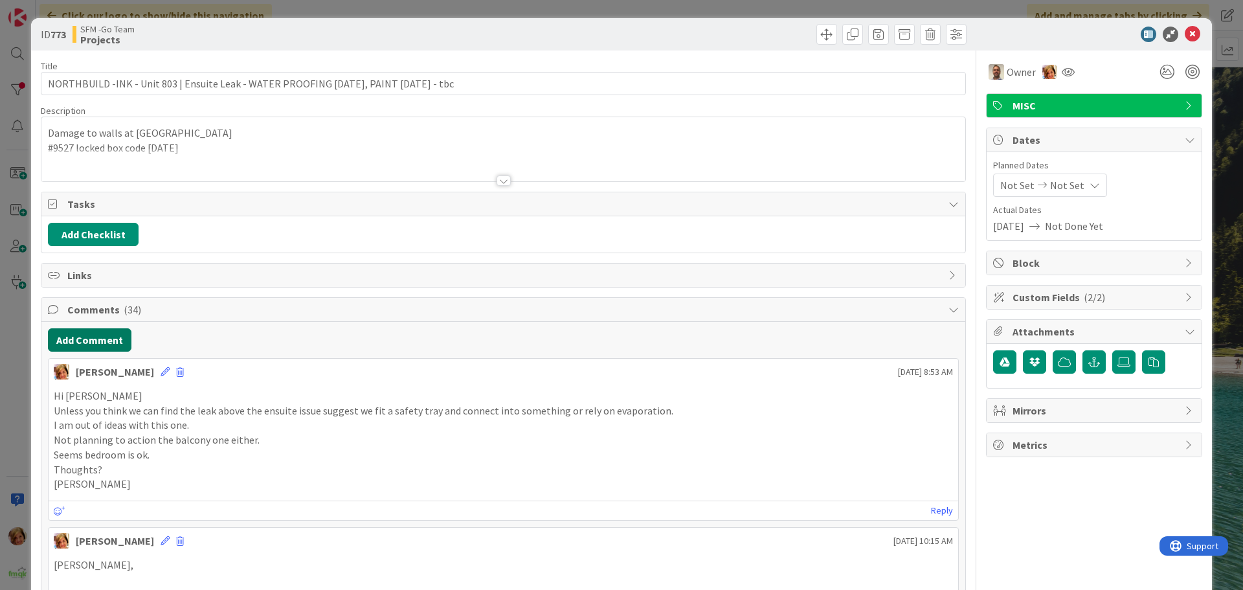
click at [87, 339] on button "Add Comment" at bounding box center [90, 339] width 84 height 23
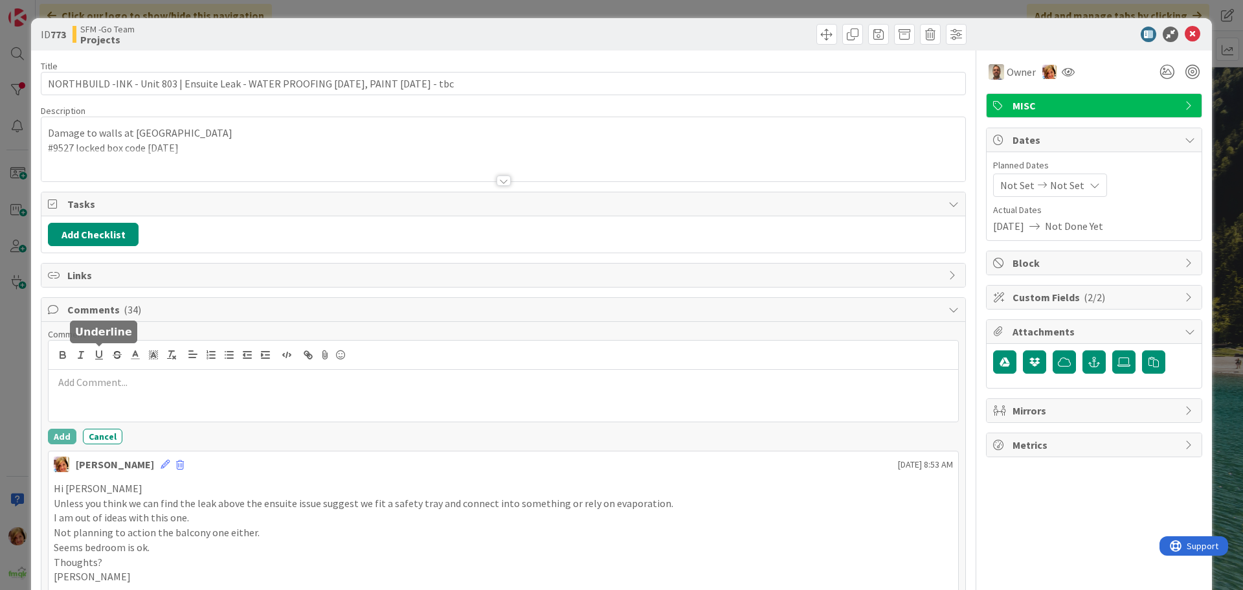
click at [131, 379] on p at bounding box center [503, 382] width 899 height 15
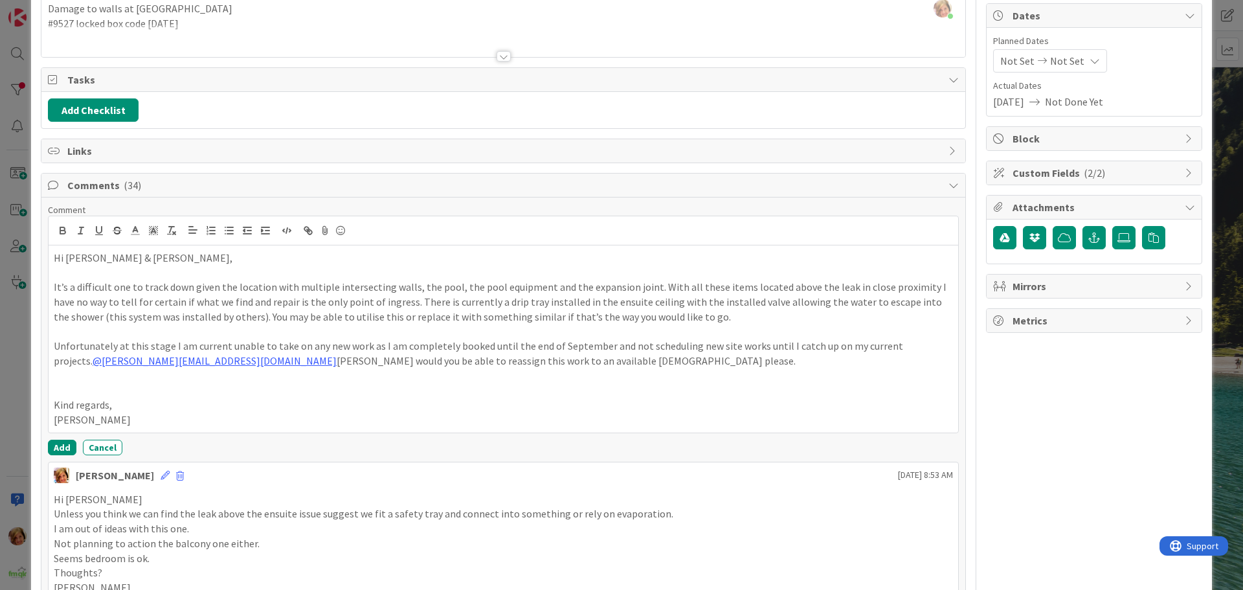
scroll to position [129, 0]
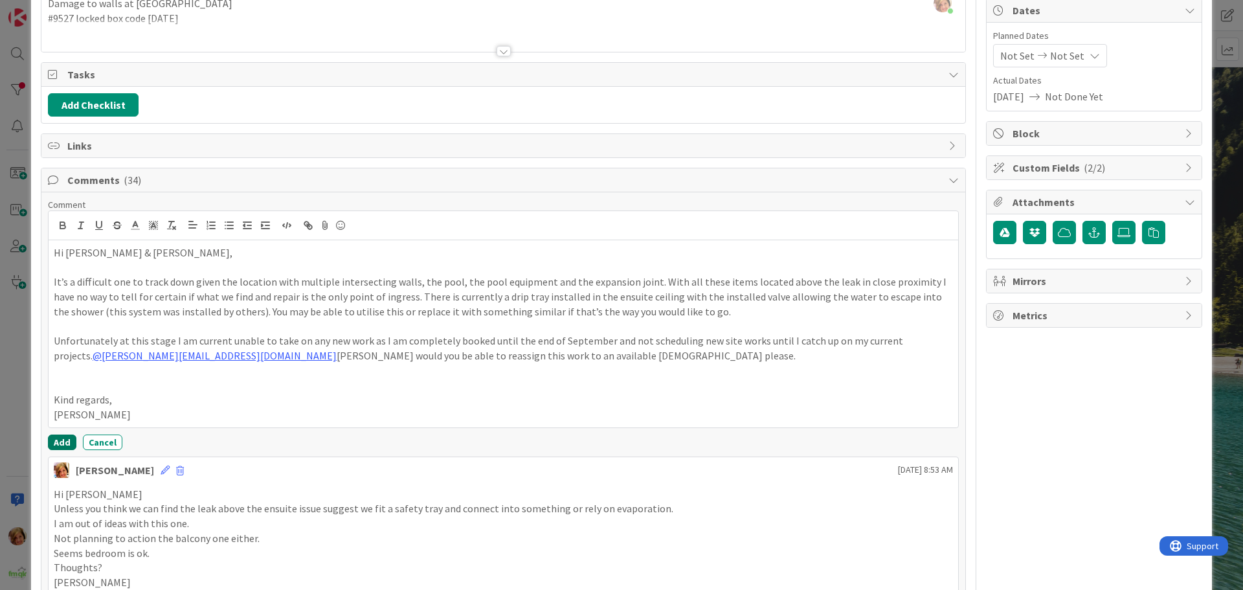
click at [56, 443] on button "Add" at bounding box center [62, 442] width 28 height 16
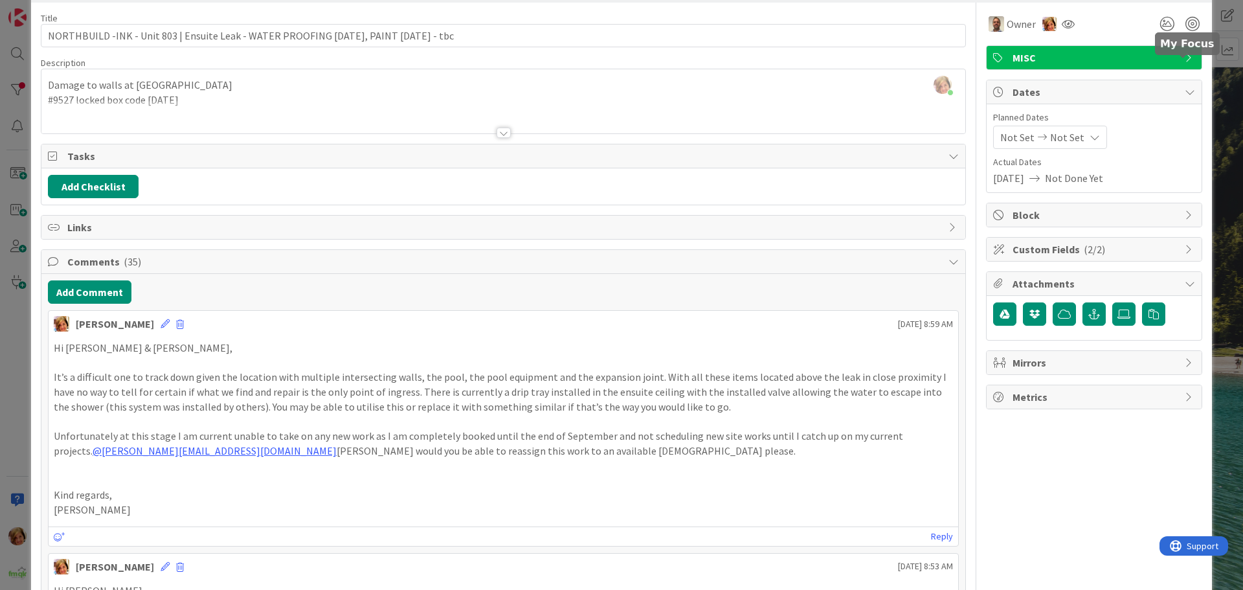
scroll to position [0, 0]
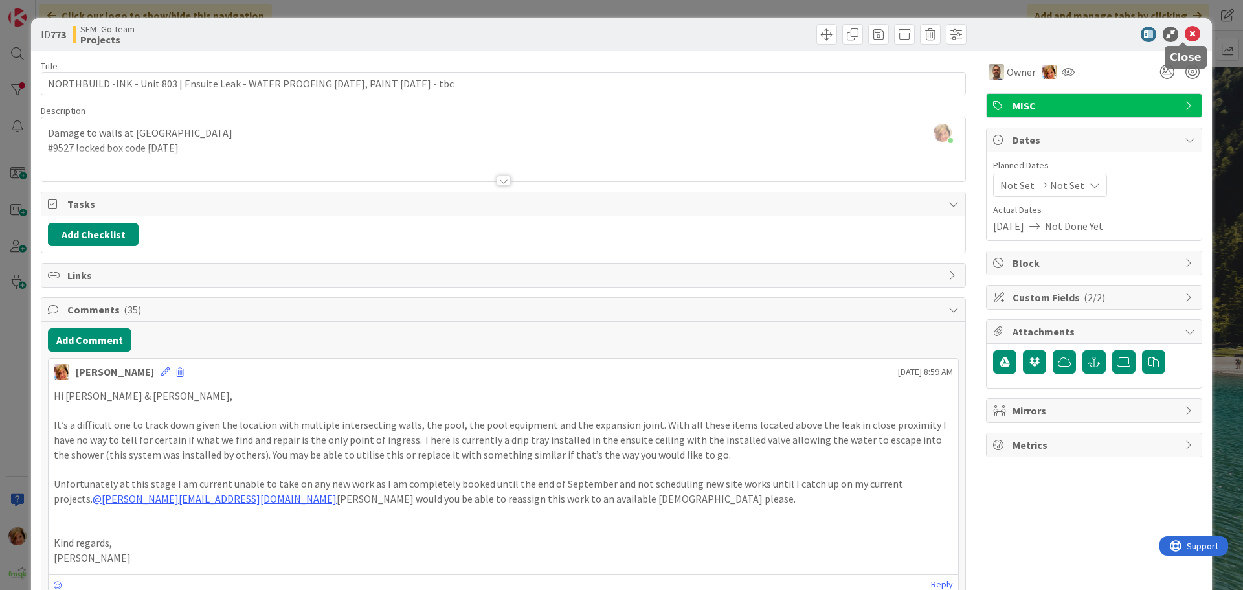
click at [1185, 33] on icon at bounding box center [1193, 35] width 16 height 16
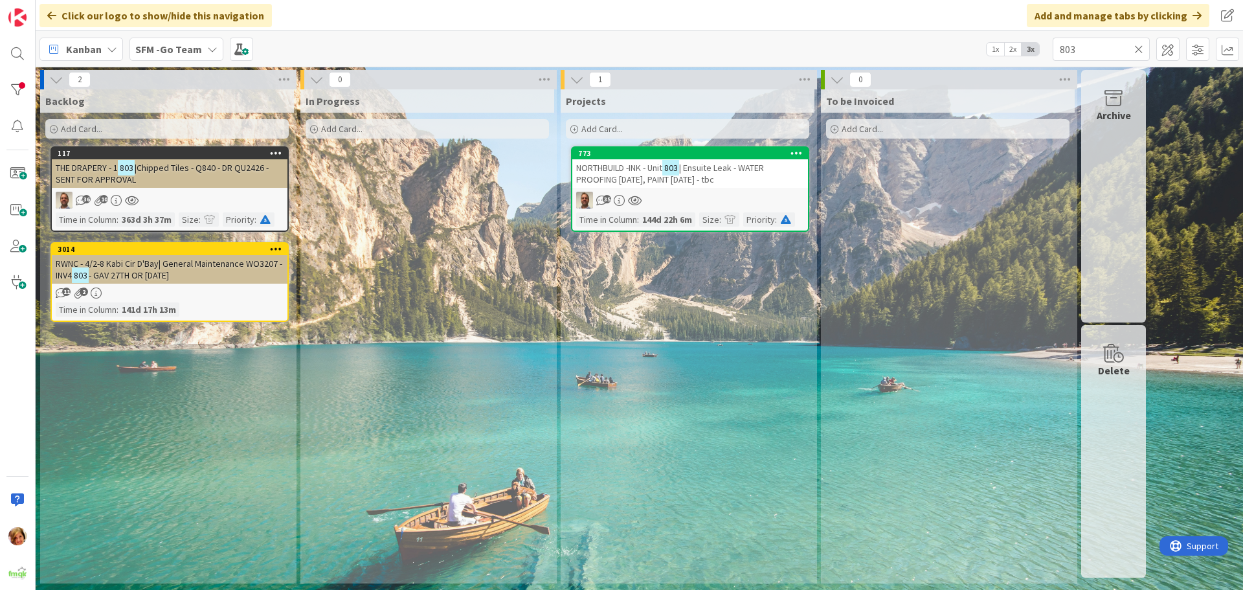
click at [1135, 48] on icon at bounding box center [1138, 49] width 9 height 12
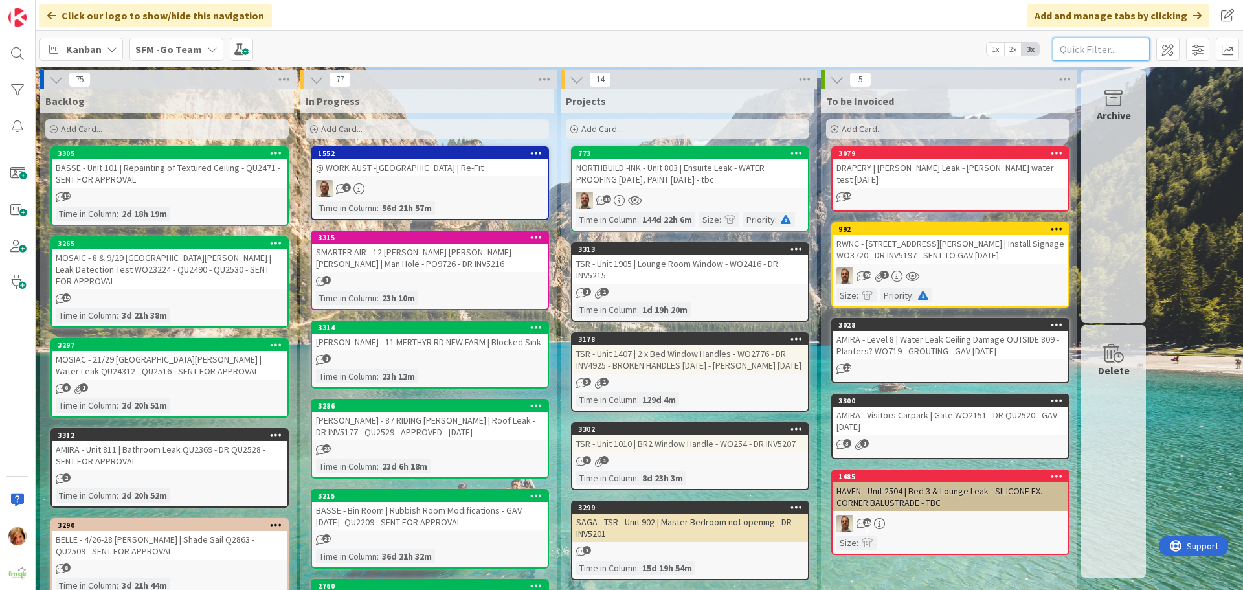
click at [1115, 50] on input "text" at bounding box center [1101, 49] width 97 height 23
type input "ARUNDEL"
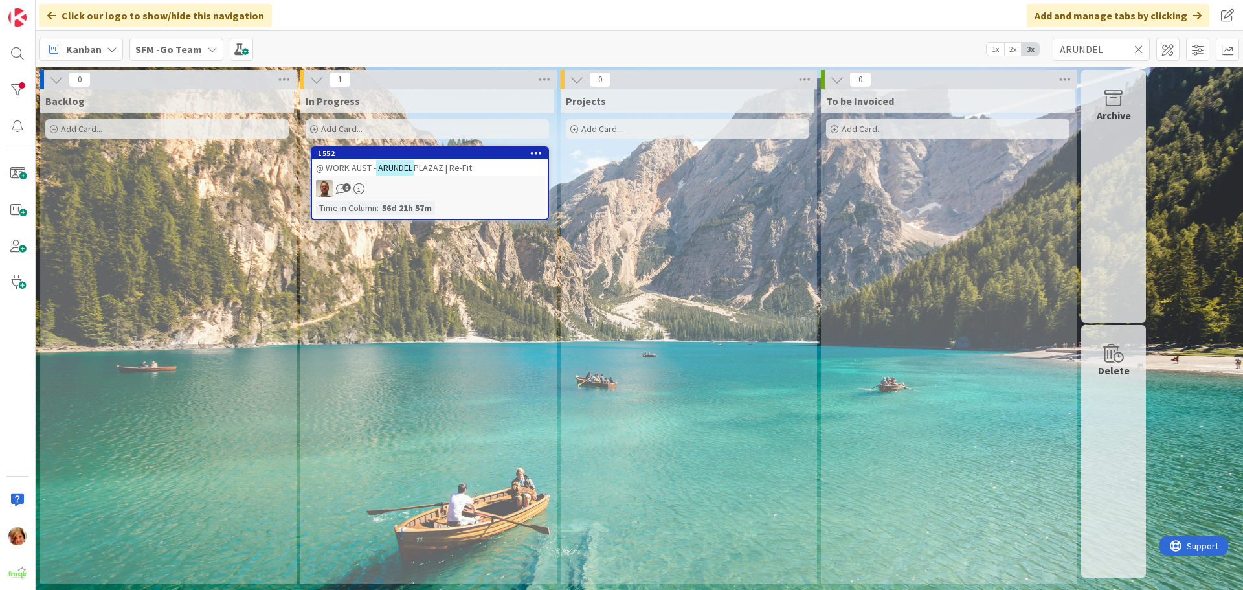
click at [437, 170] on span "PLAZAZ | Re-Fit" at bounding box center [443, 168] width 58 height 12
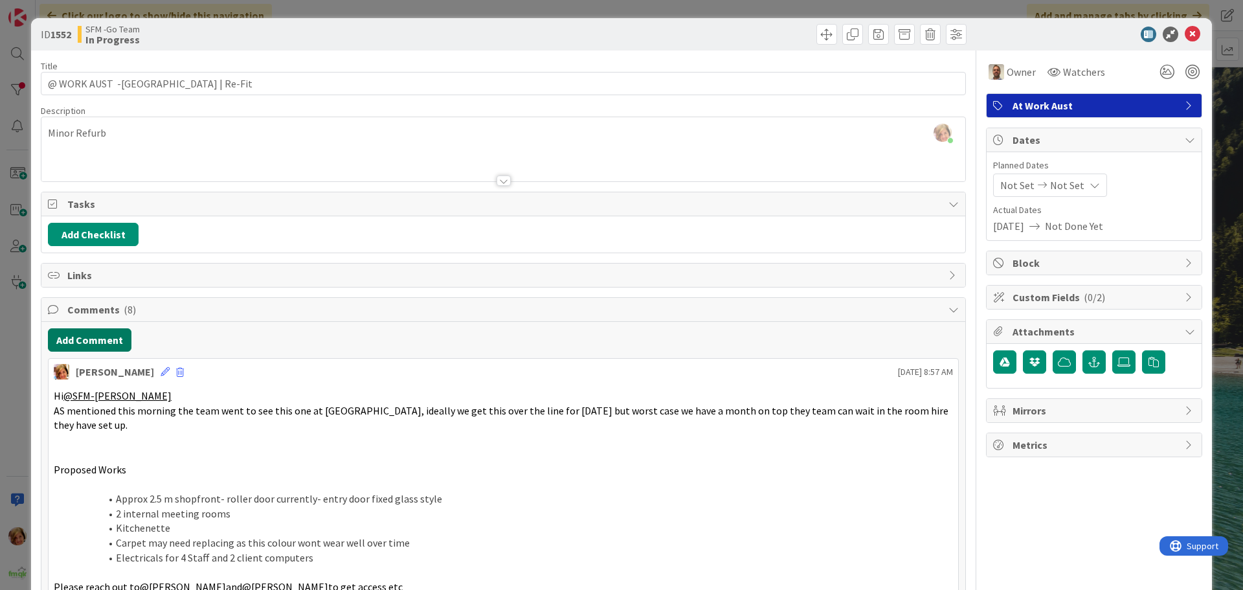
click at [94, 336] on button "Add Comment" at bounding box center [90, 339] width 84 height 23
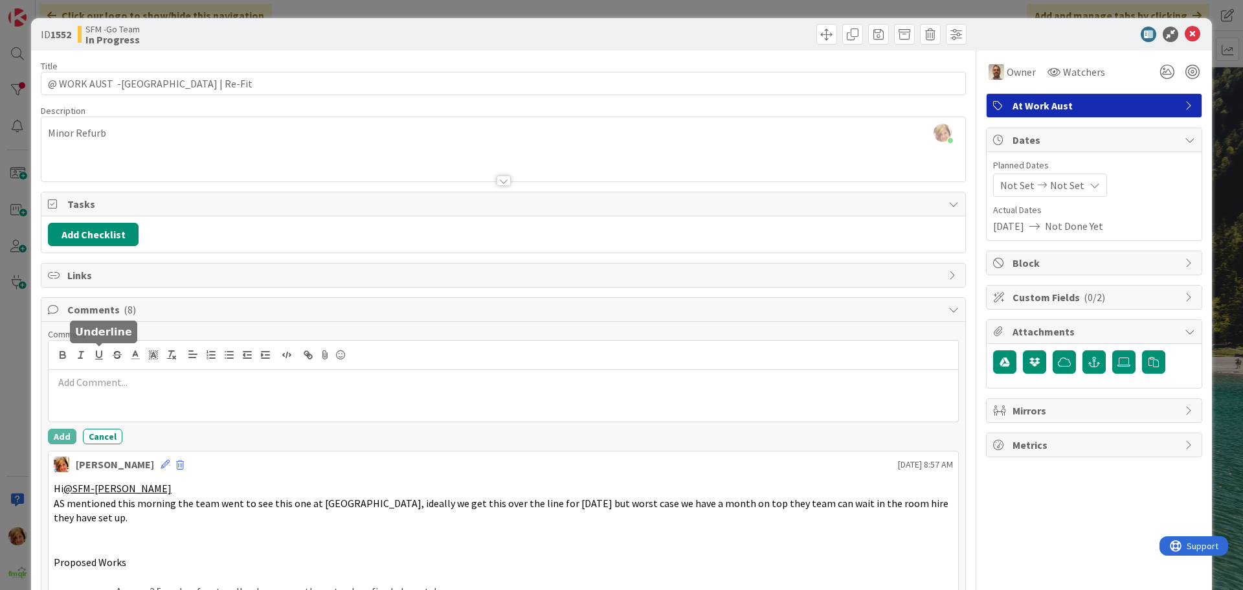
click at [98, 376] on div at bounding box center [504, 396] width 910 height 52
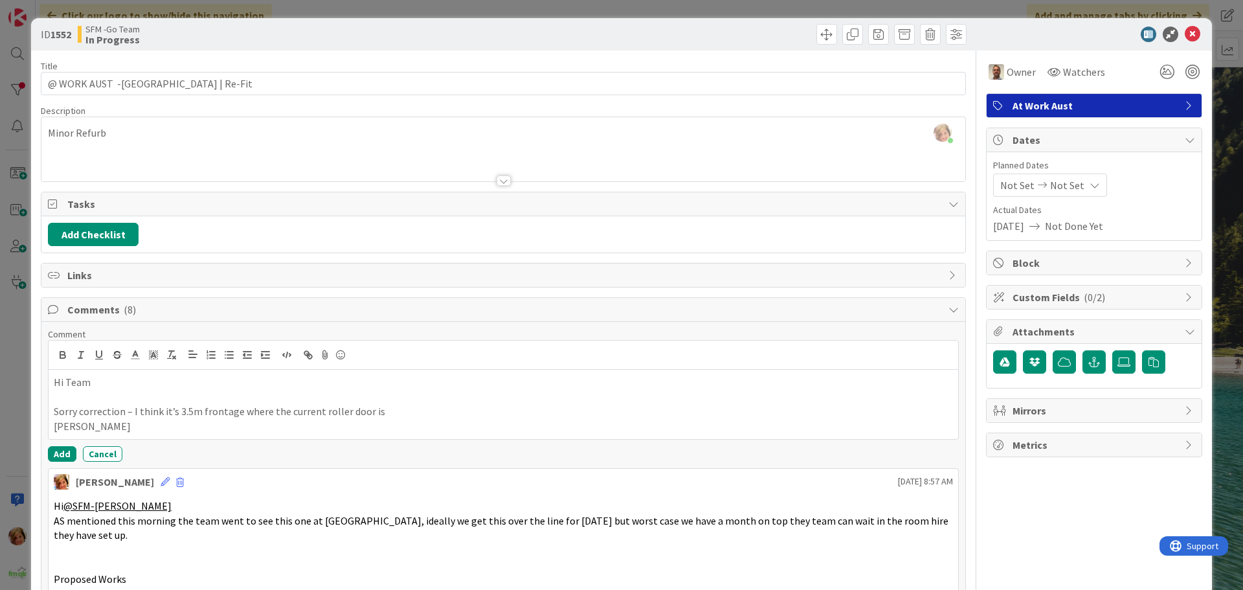
click at [101, 423] on p "Ajay Jaye" at bounding box center [503, 426] width 899 height 15
click at [60, 452] on button "Add" at bounding box center [62, 454] width 28 height 16
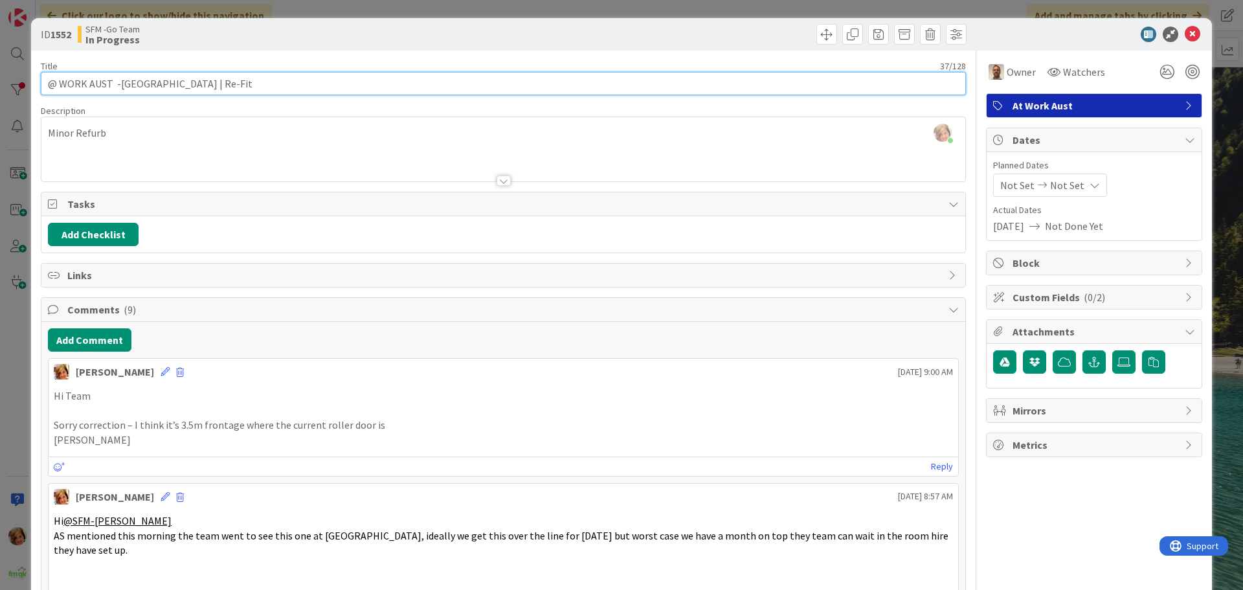
click at [195, 82] on input "@ WORK AUST -ARUNDEL PLAZAZ | Re-Fit" at bounding box center [503, 83] width 925 height 23
click at [117, 83] on input "@ WORK AUST -ARUNDEL PLAZA | Re-Fit" at bounding box center [503, 83] width 925 height 23
type input "@ WORK AUST - ARUNDEL PLAZA | Re-Fit"
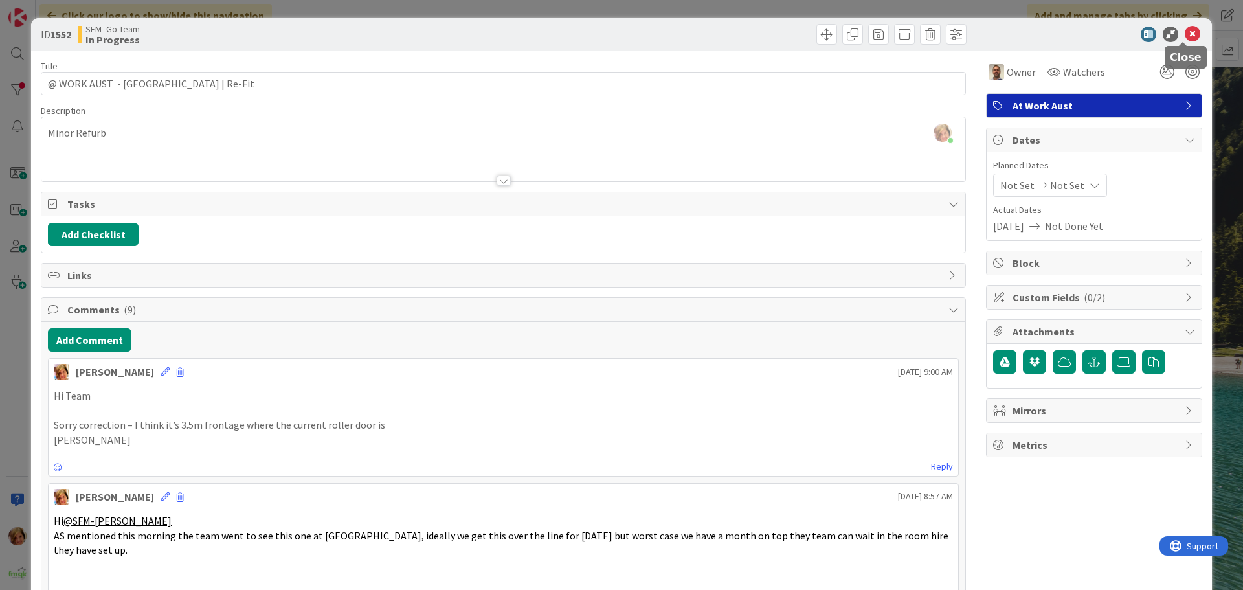
click at [1187, 34] on icon at bounding box center [1193, 35] width 16 height 16
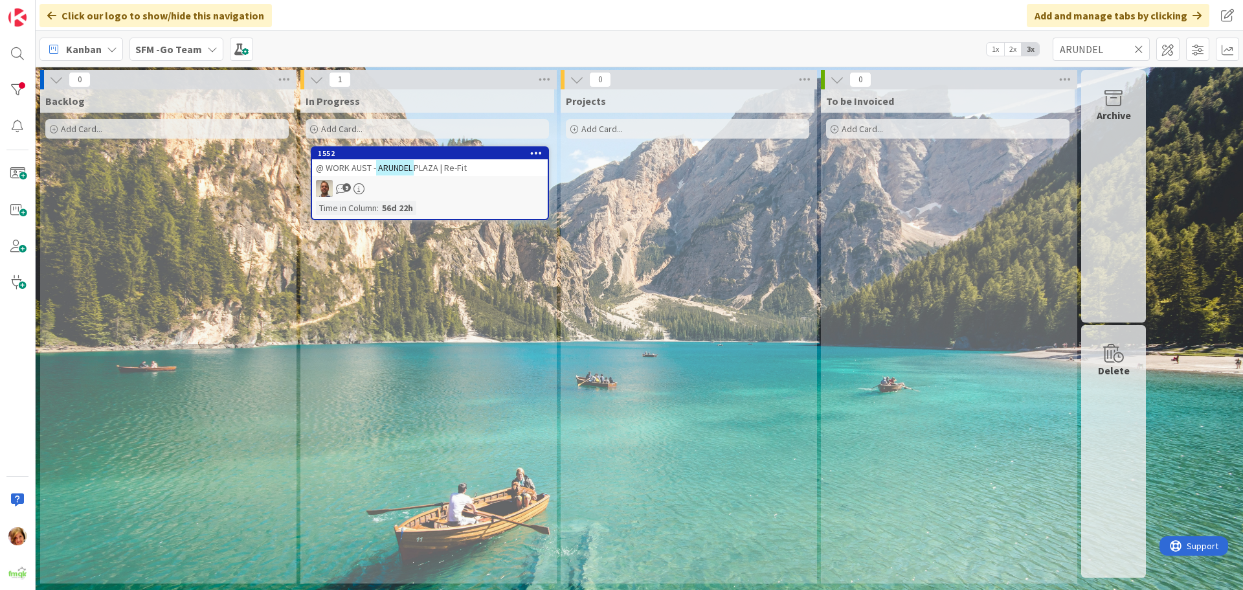
click at [1139, 49] on icon at bounding box center [1138, 49] width 9 height 12
